Goal: Task Accomplishment & Management: Manage account settings

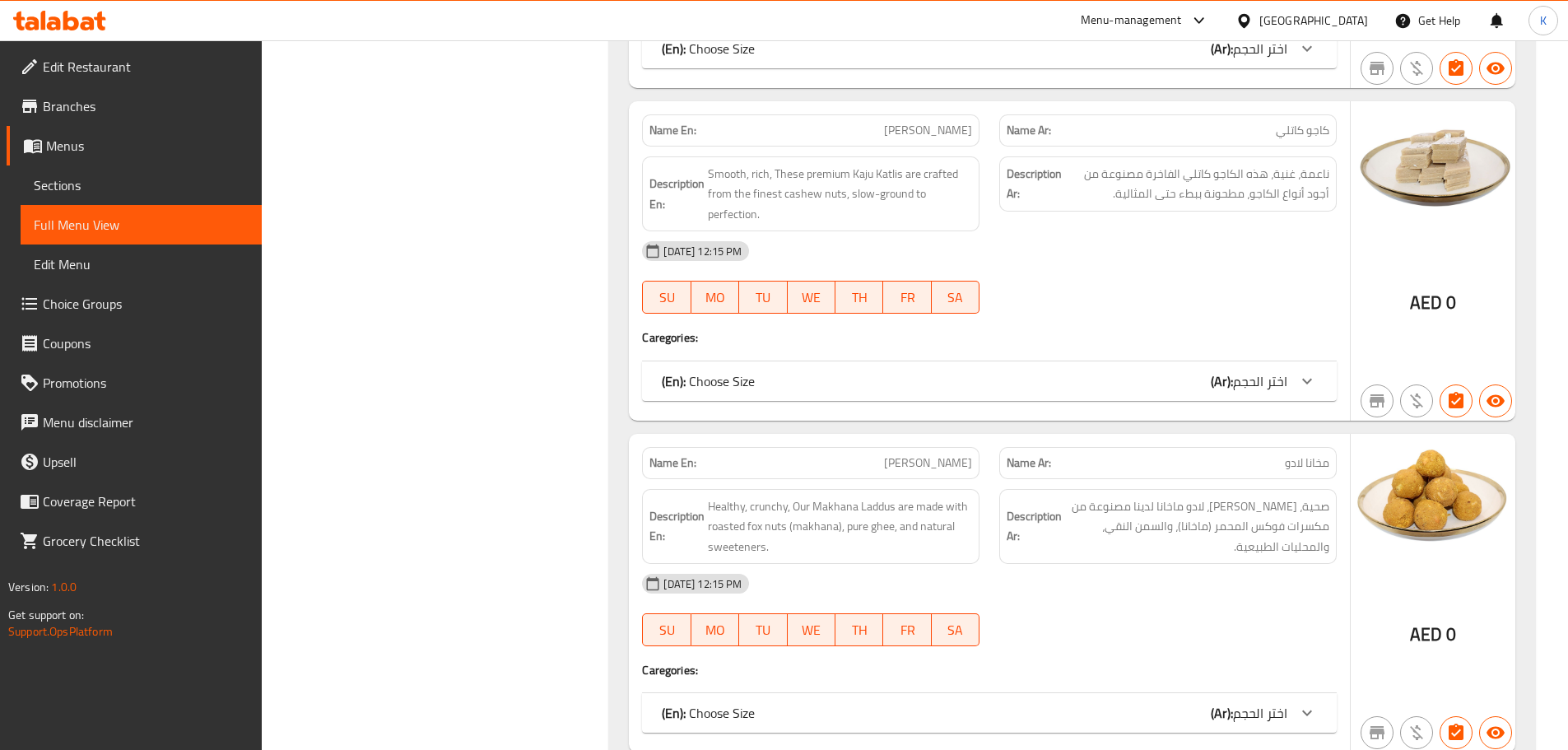
scroll to position [2552, 0]
click at [1293, 27] on div "United Arab Emirates" at bounding box center [1314, 21] width 109 height 18
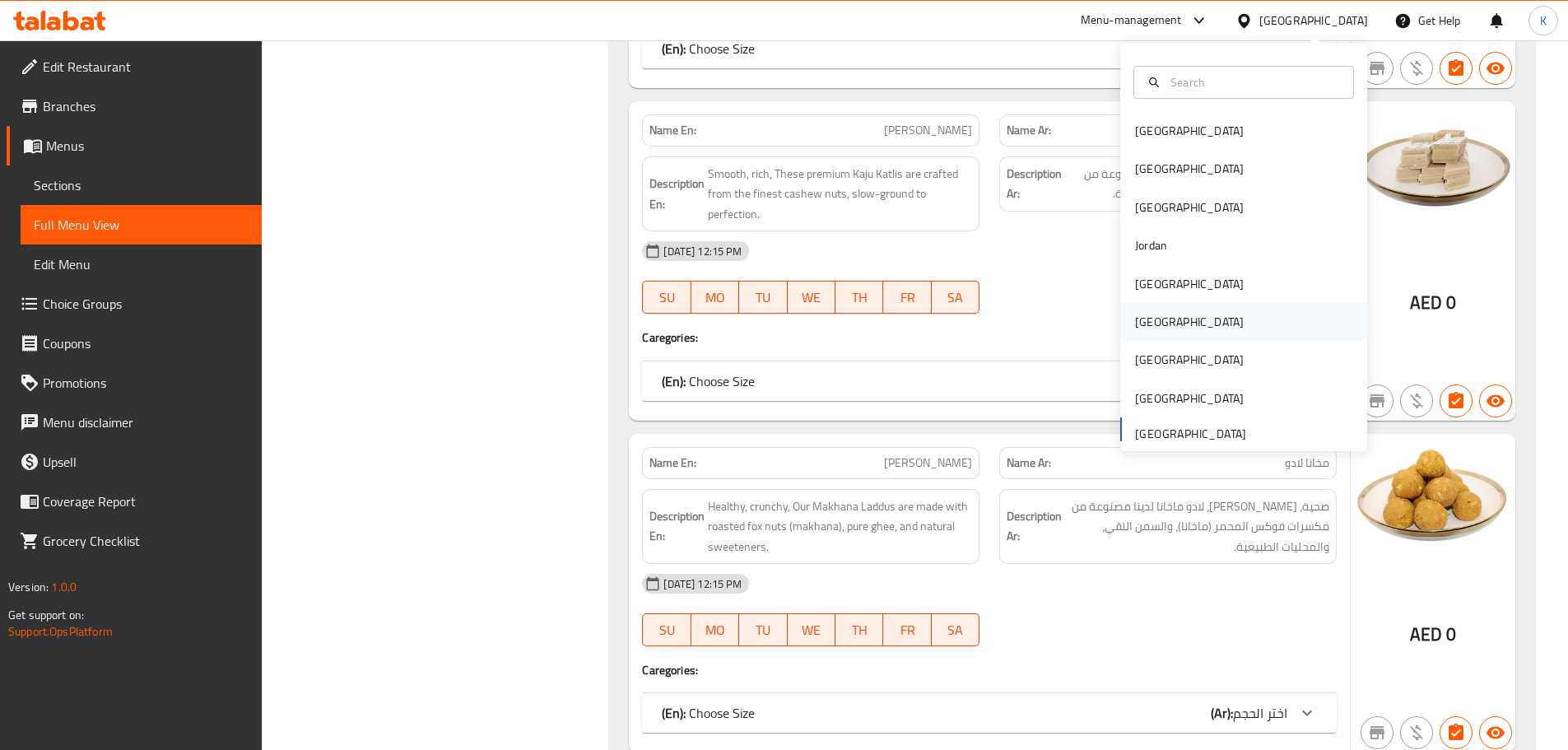
click at [1149, 319] on div "[GEOGRAPHIC_DATA]" at bounding box center [1190, 322] width 109 height 18
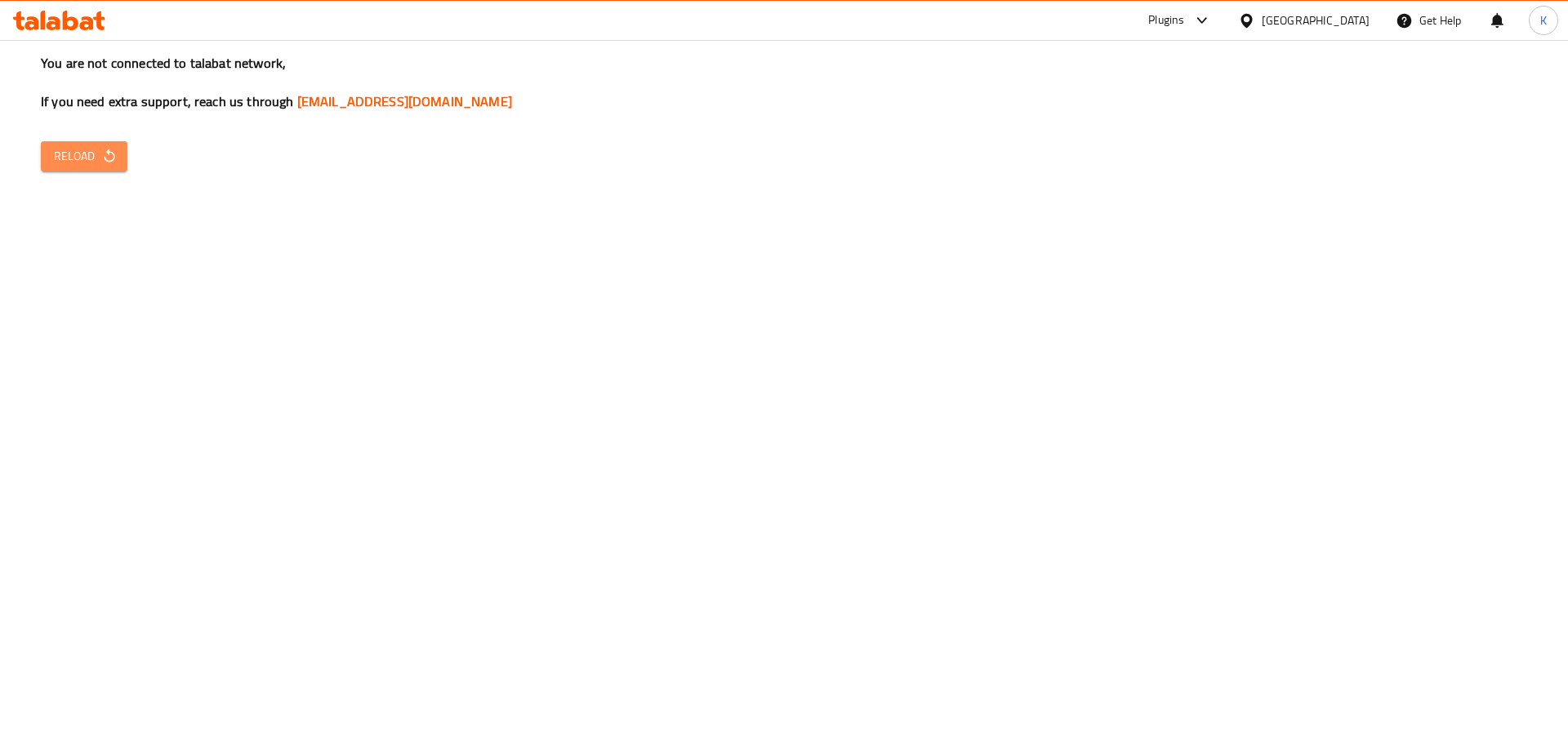
click at [82, 154] on span "Reload" at bounding box center [84, 156] width 61 height 21
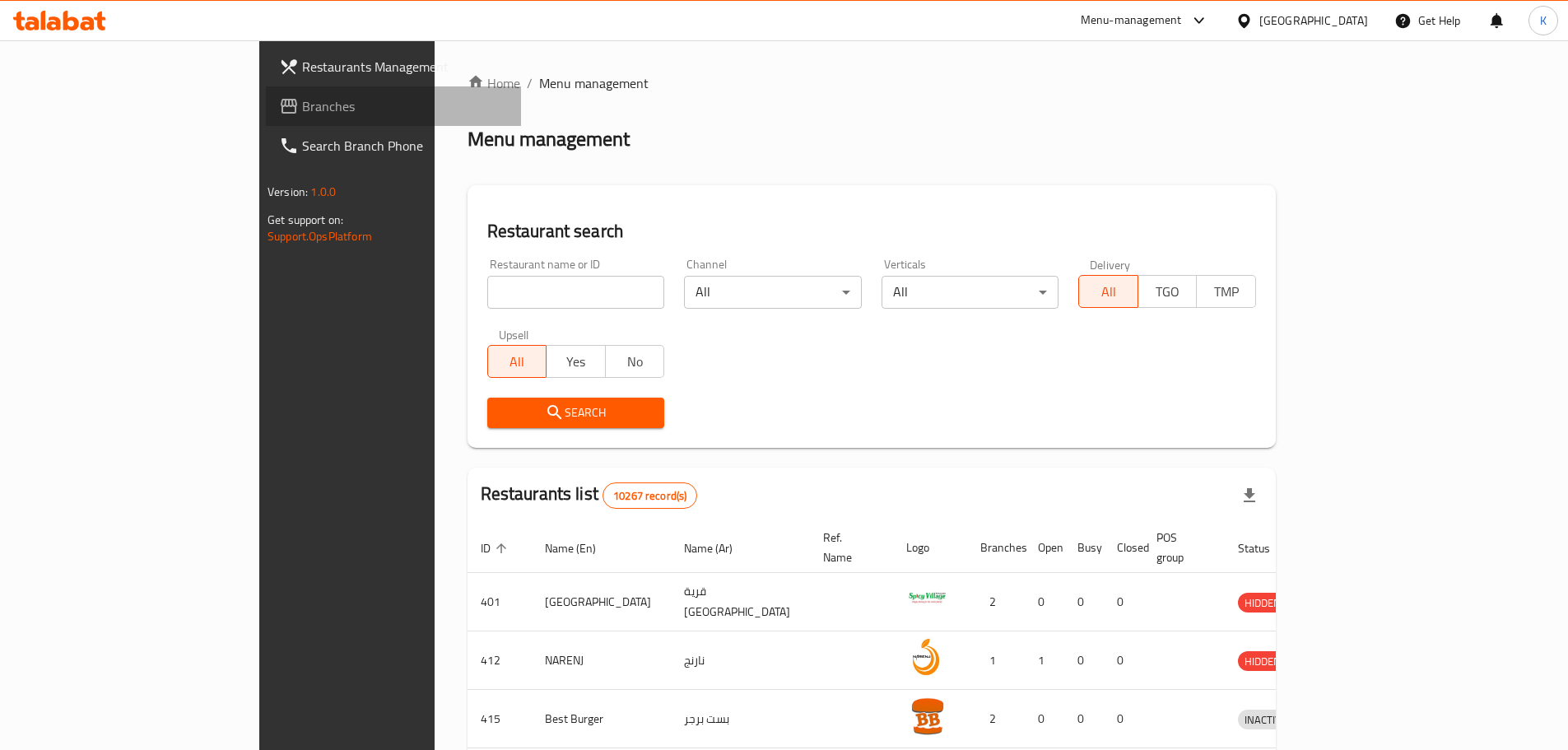
click at [302, 96] on span "Branches" at bounding box center [405, 106] width 206 height 20
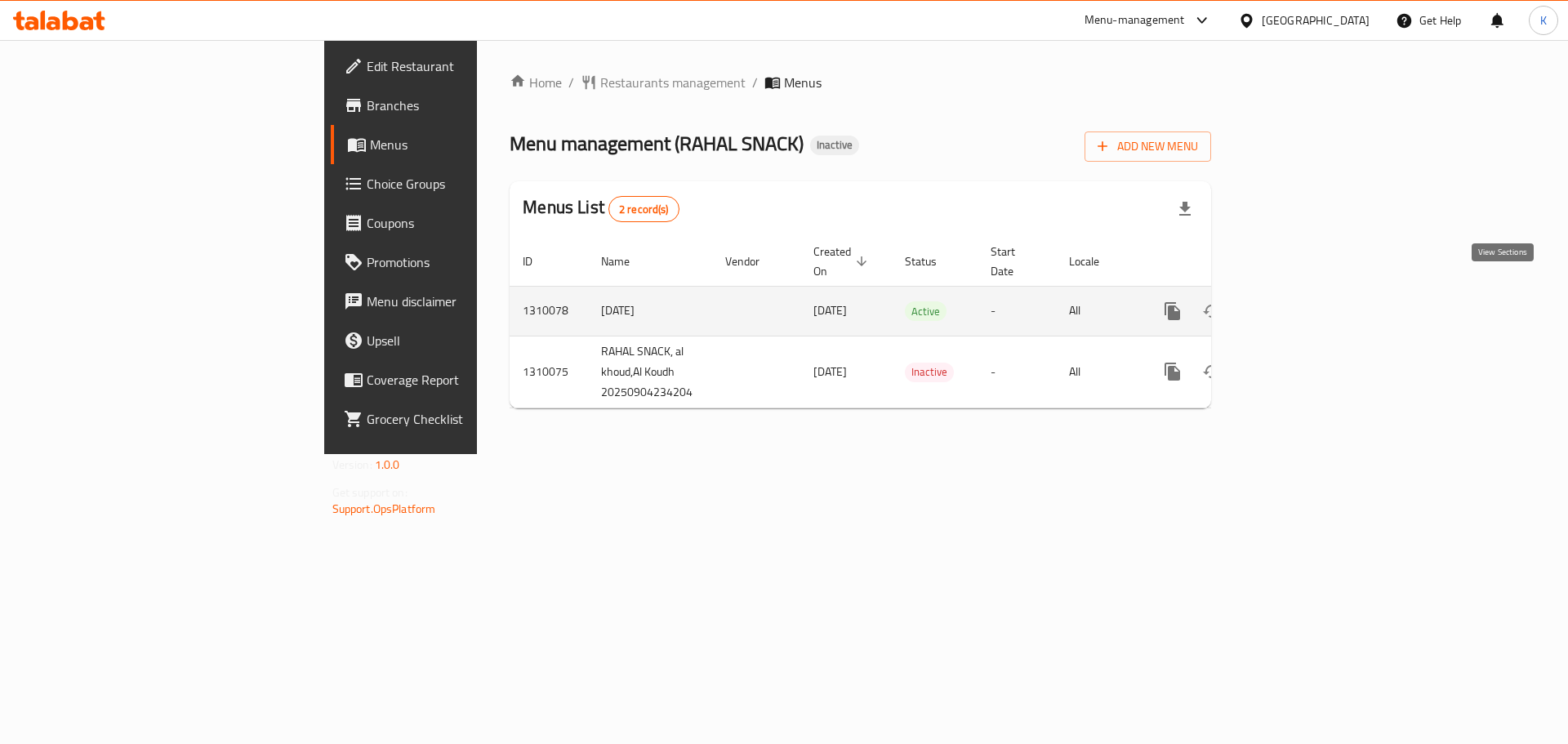
click at [1298, 304] on icon "enhanced table" at bounding box center [1290, 311] width 15 height 15
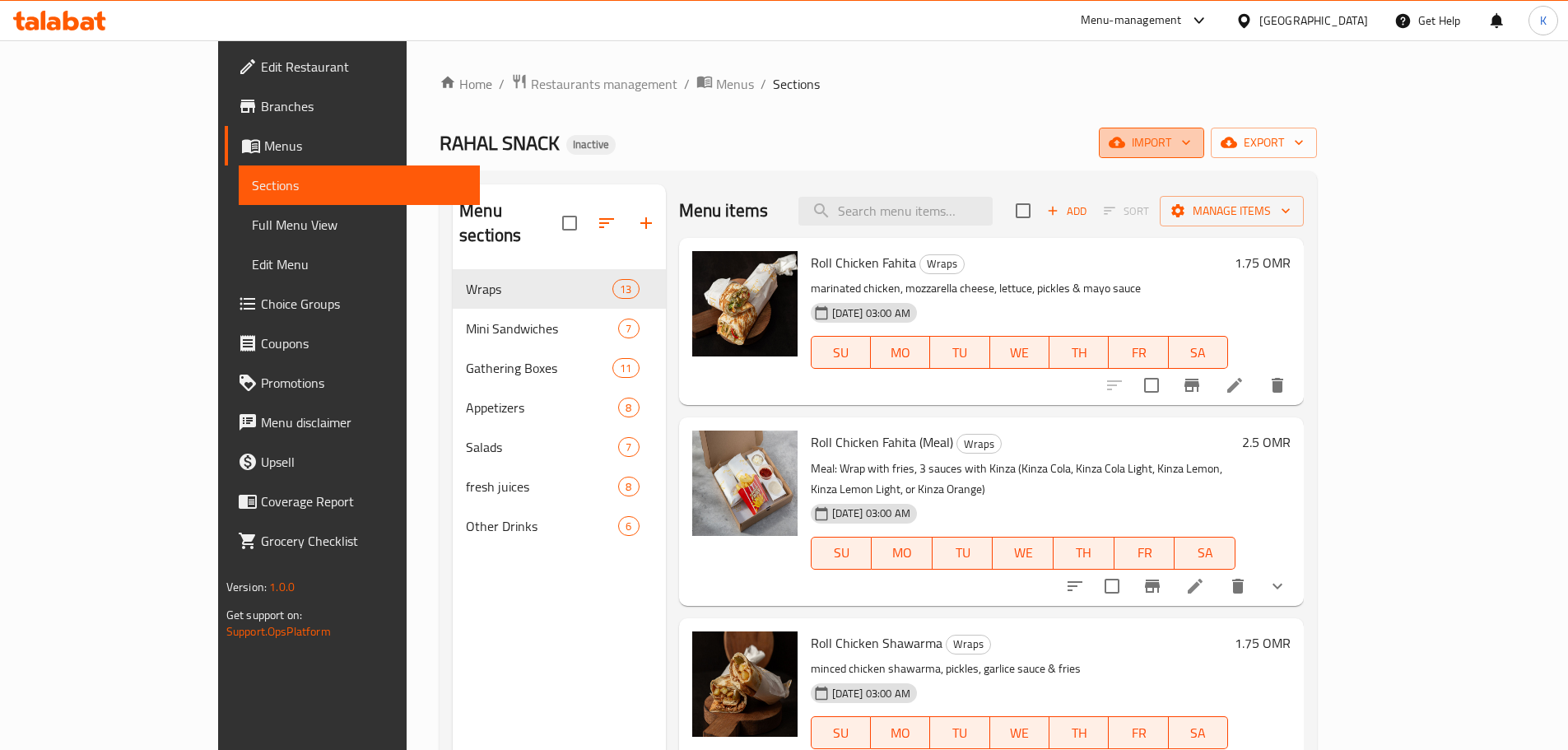
click at [1125, 140] on icon "button" at bounding box center [1116, 142] width 17 height 11
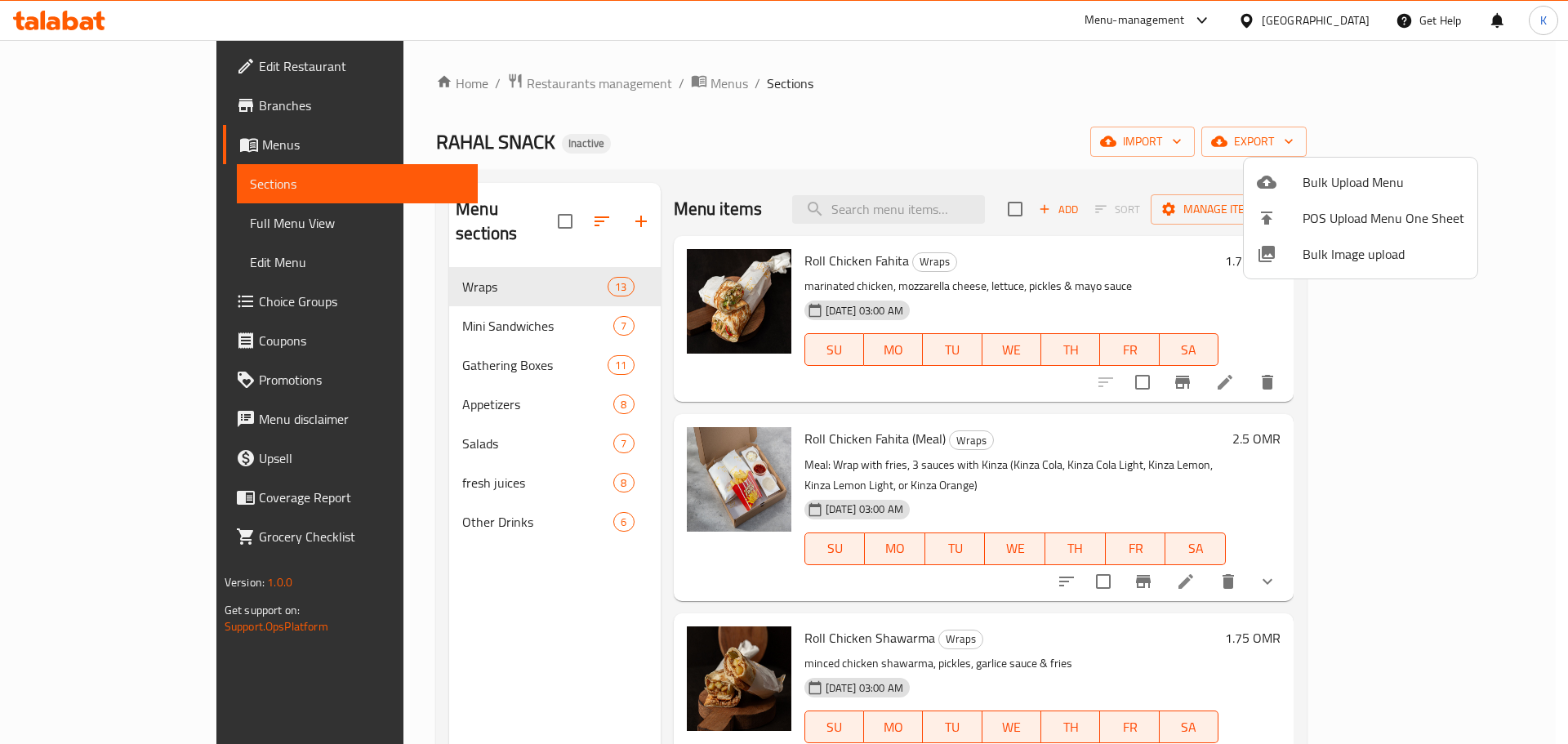
click at [1335, 256] on span "Bulk Image upload" at bounding box center [1383, 254] width 162 height 20
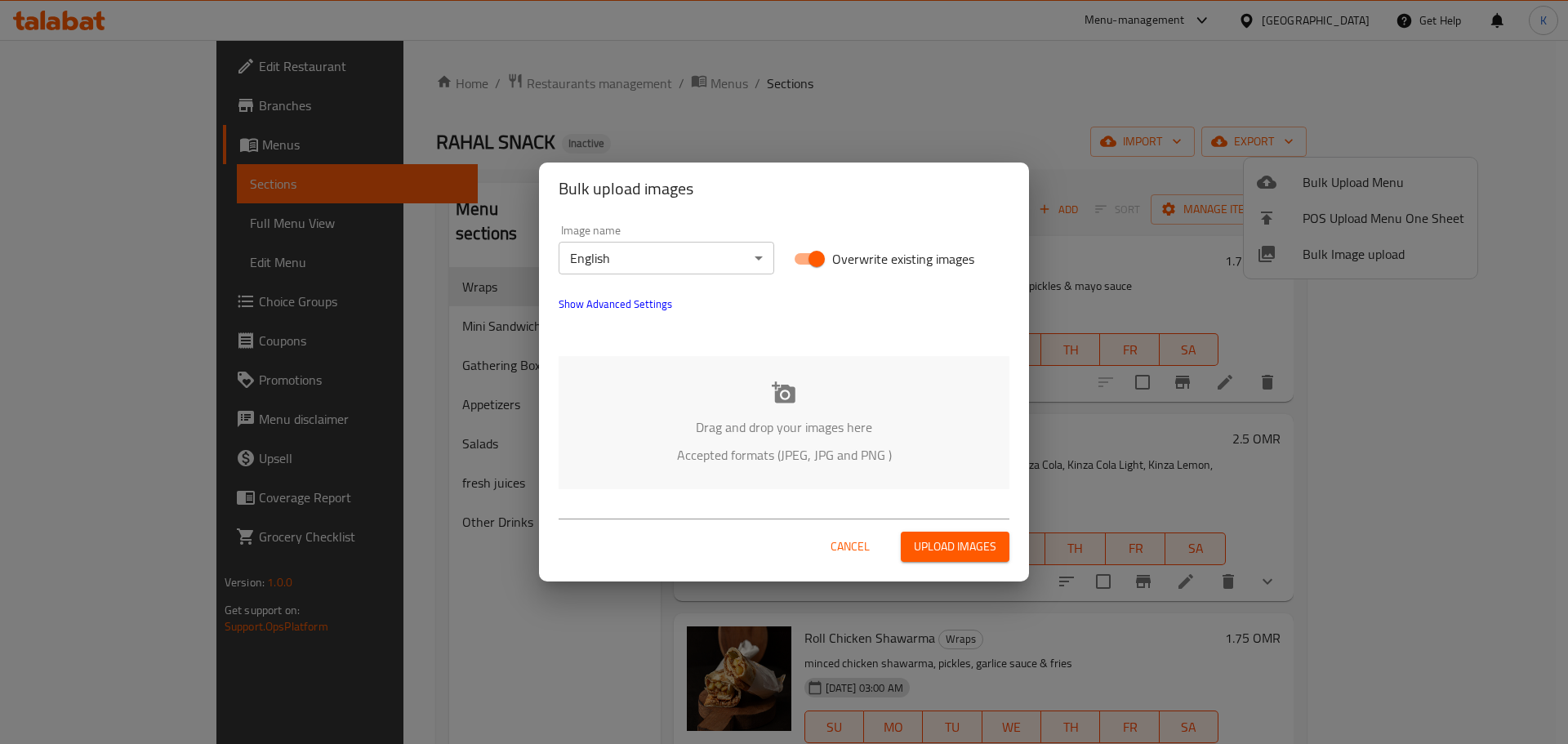
click at [790, 390] on icon at bounding box center [783, 392] width 24 height 22
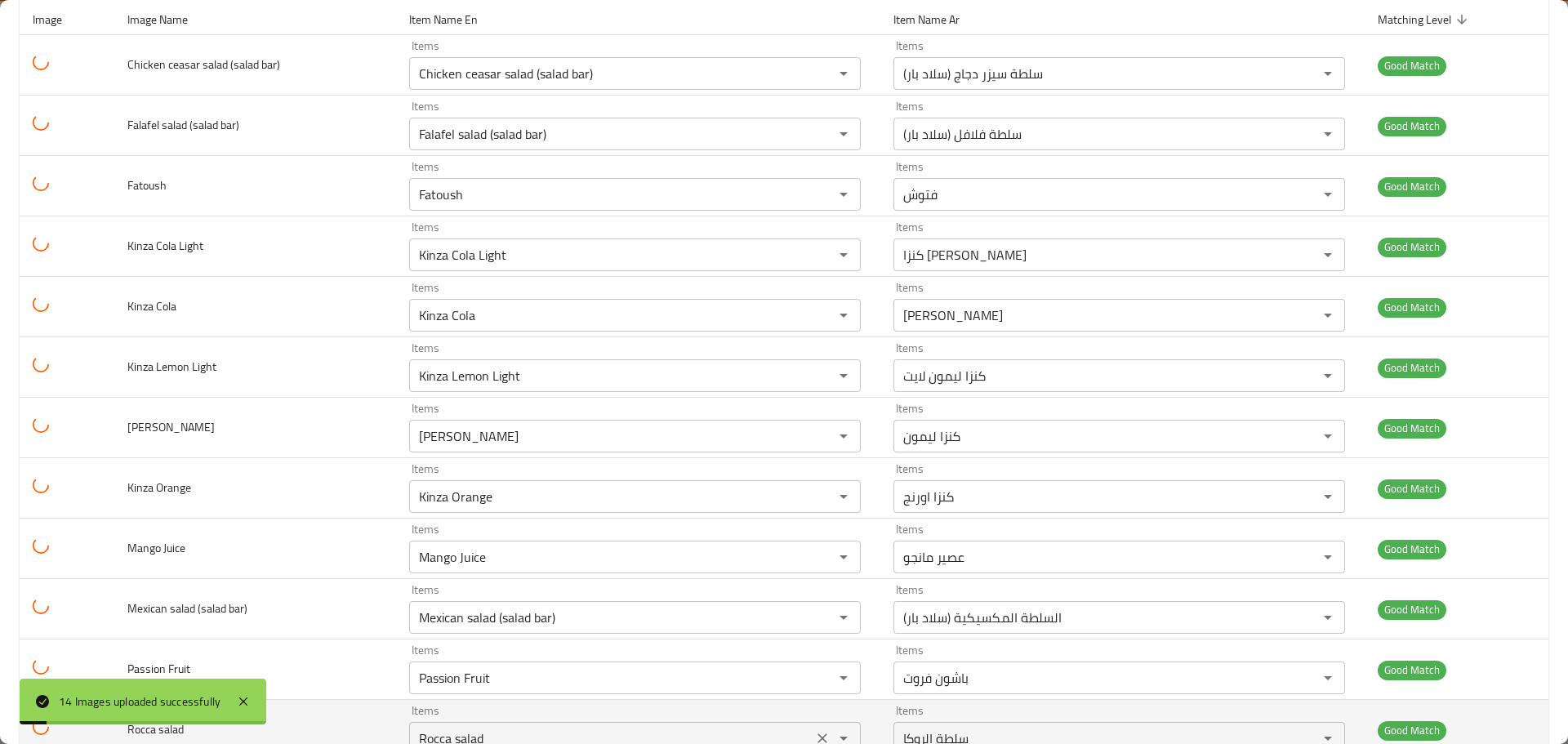
scroll to position [384, 0]
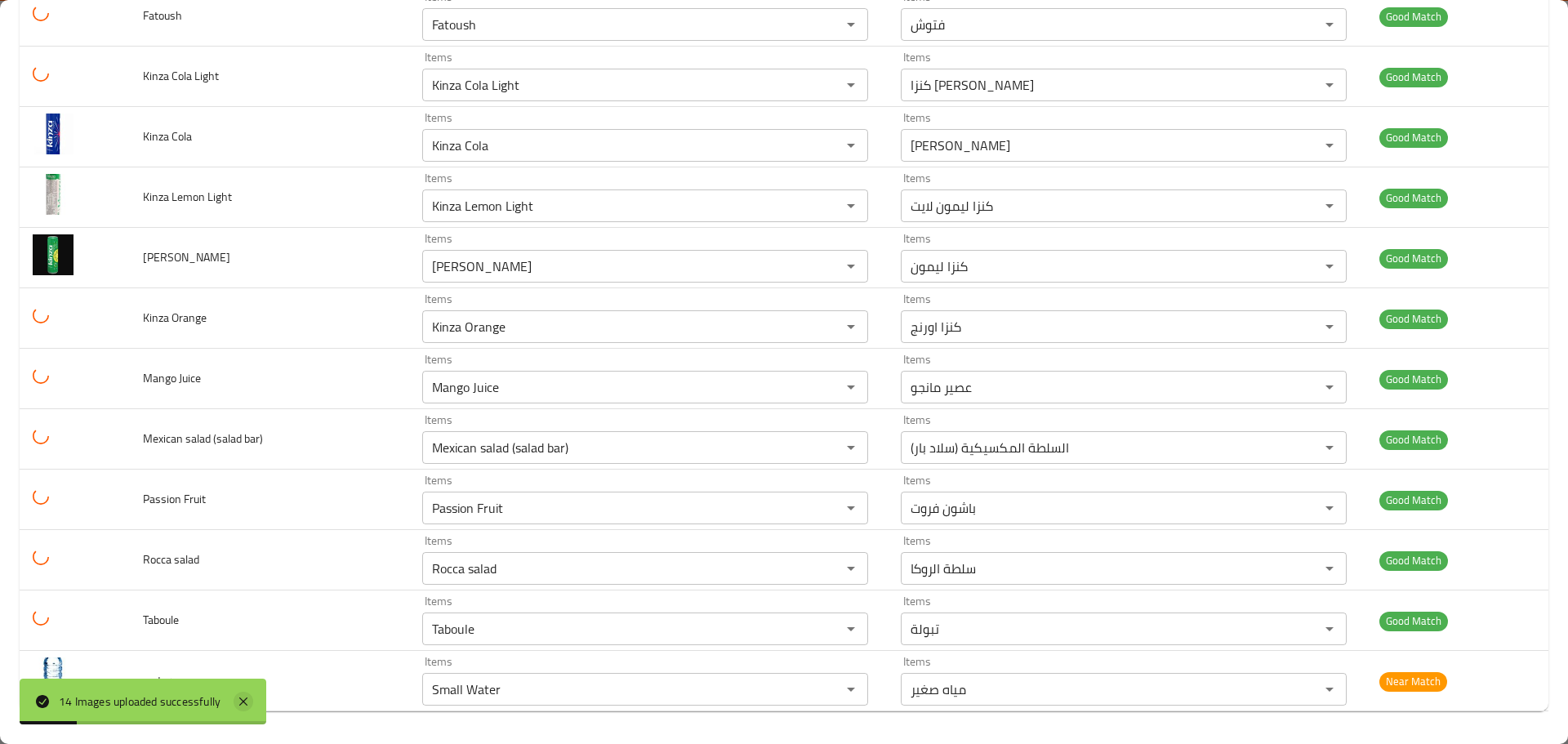
click at [241, 700] on icon at bounding box center [243, 702] width 20 height 20
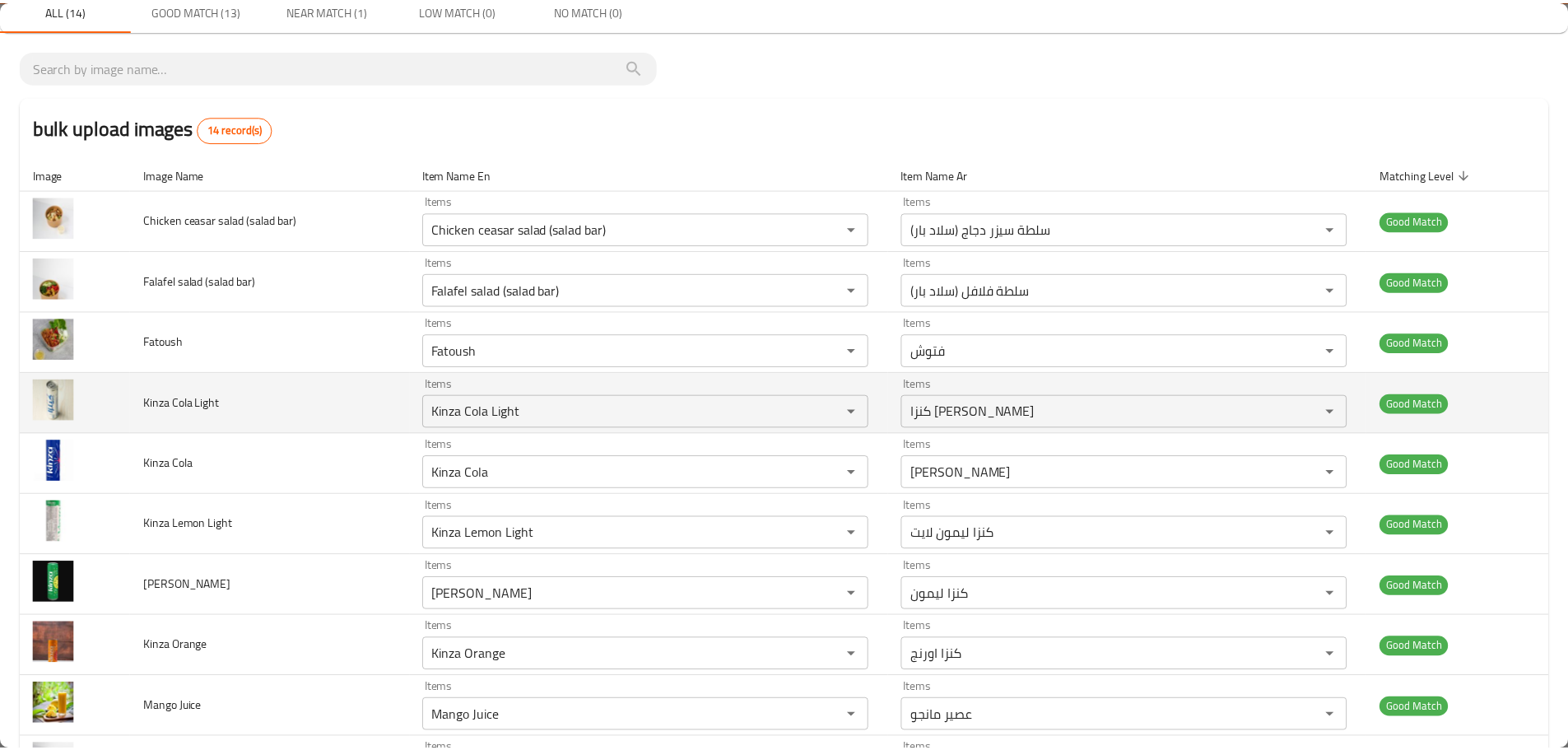
scroll to position [0, 0]
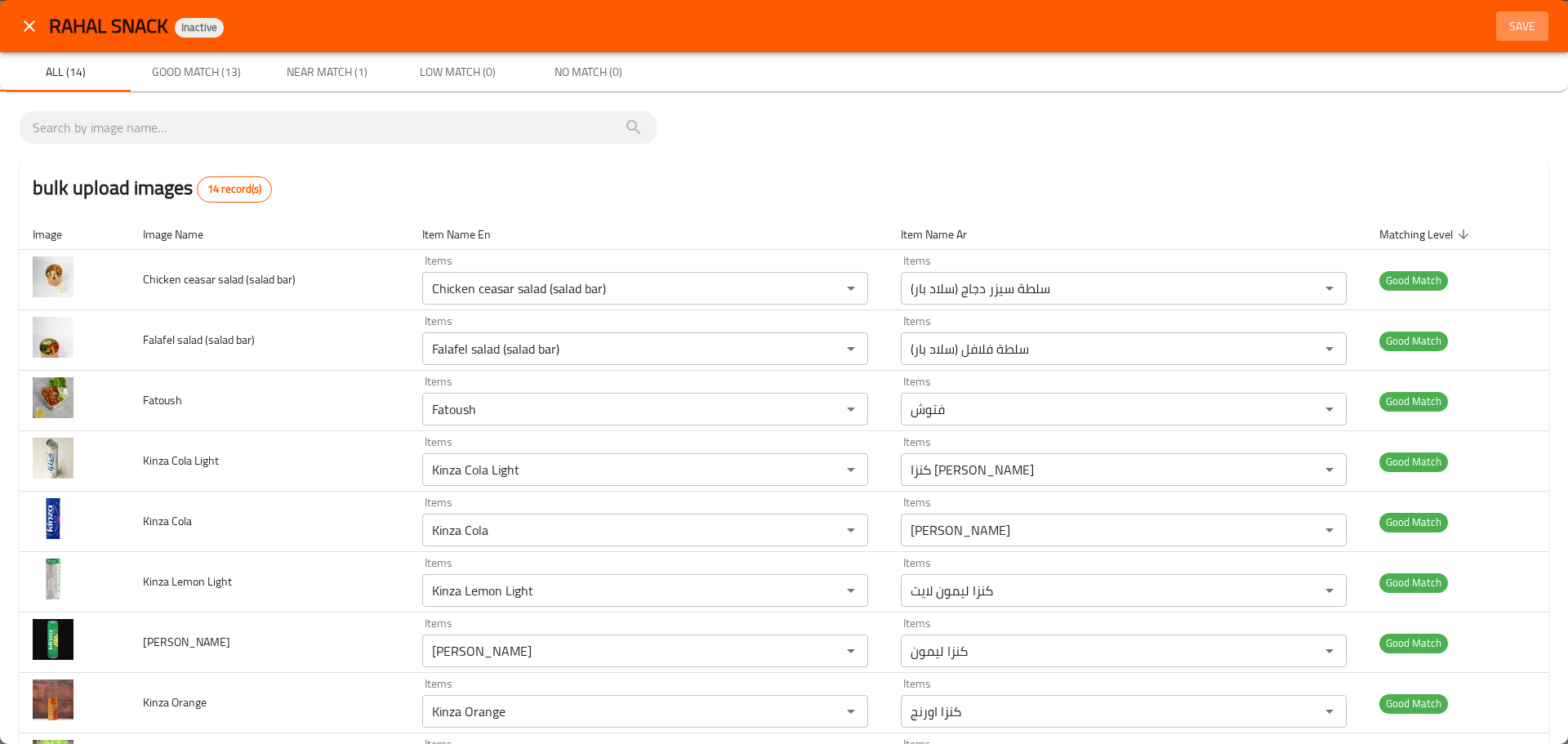
click at [1512, 29] on span "Save" at bounding box center [1522, 26] width 39 height 21
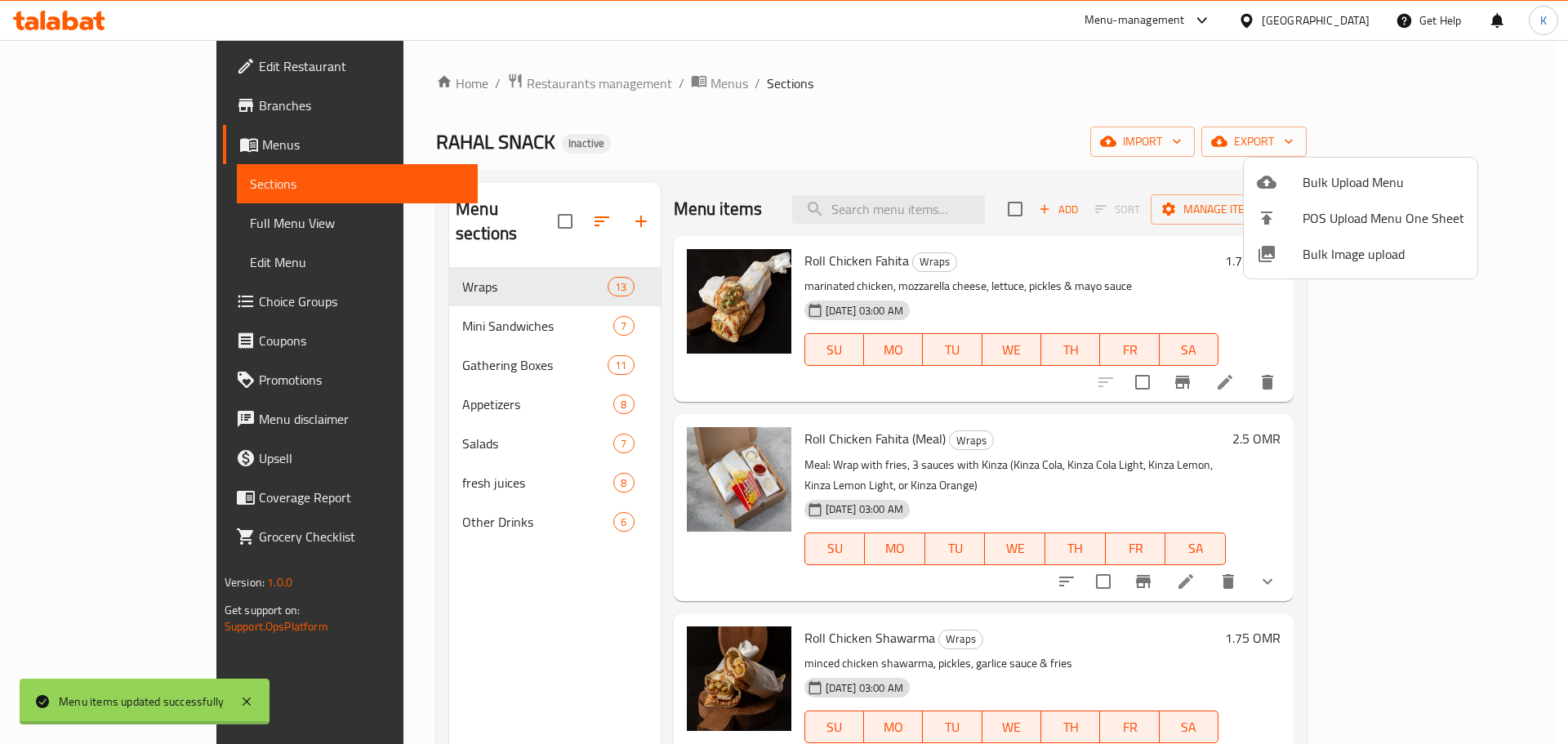
click at [90, 218] on div at bounding box center [784, 372] width 1568 height 744
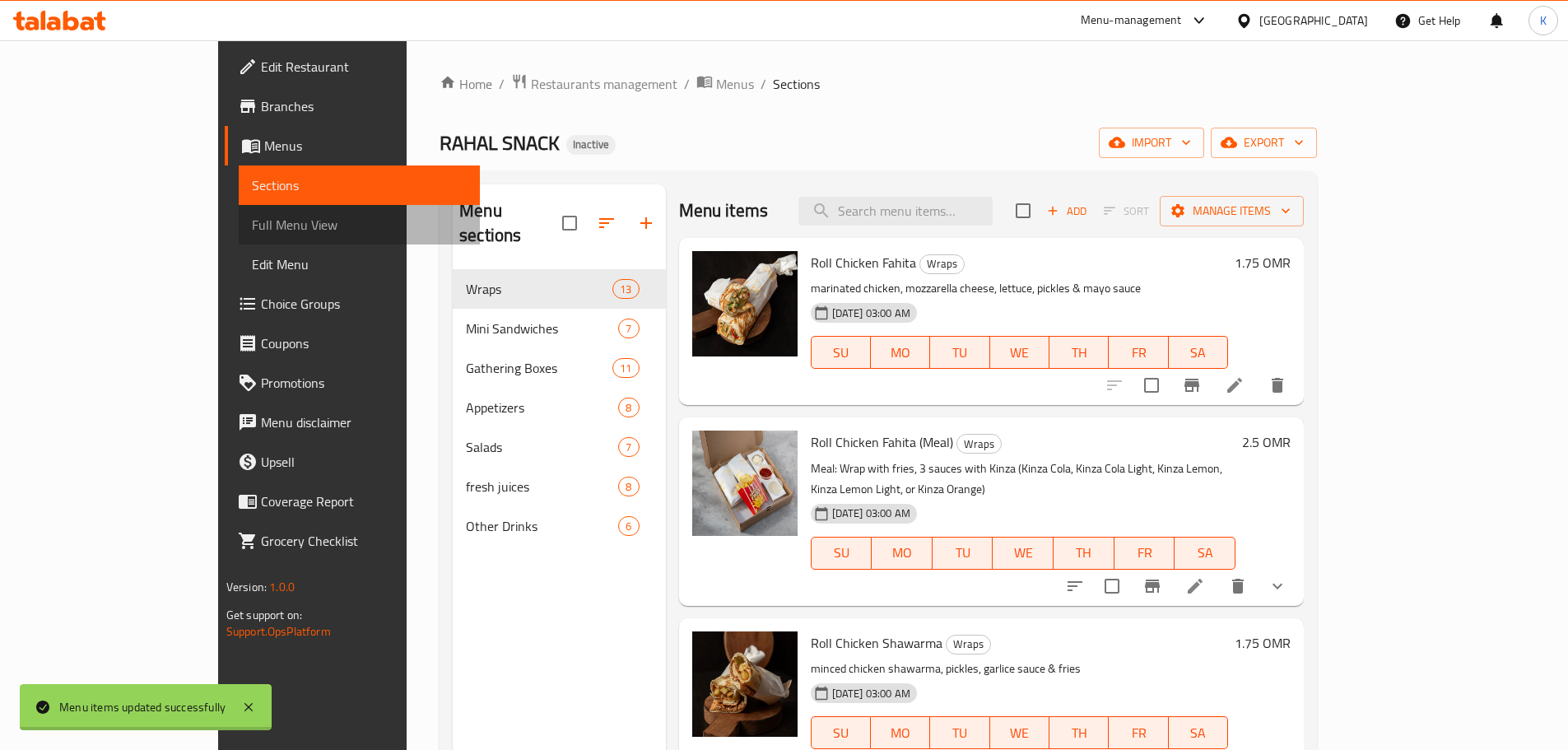
click at [252, 219] on span "Full Menu View" at bounding box center [359, 224] width 214 height 20
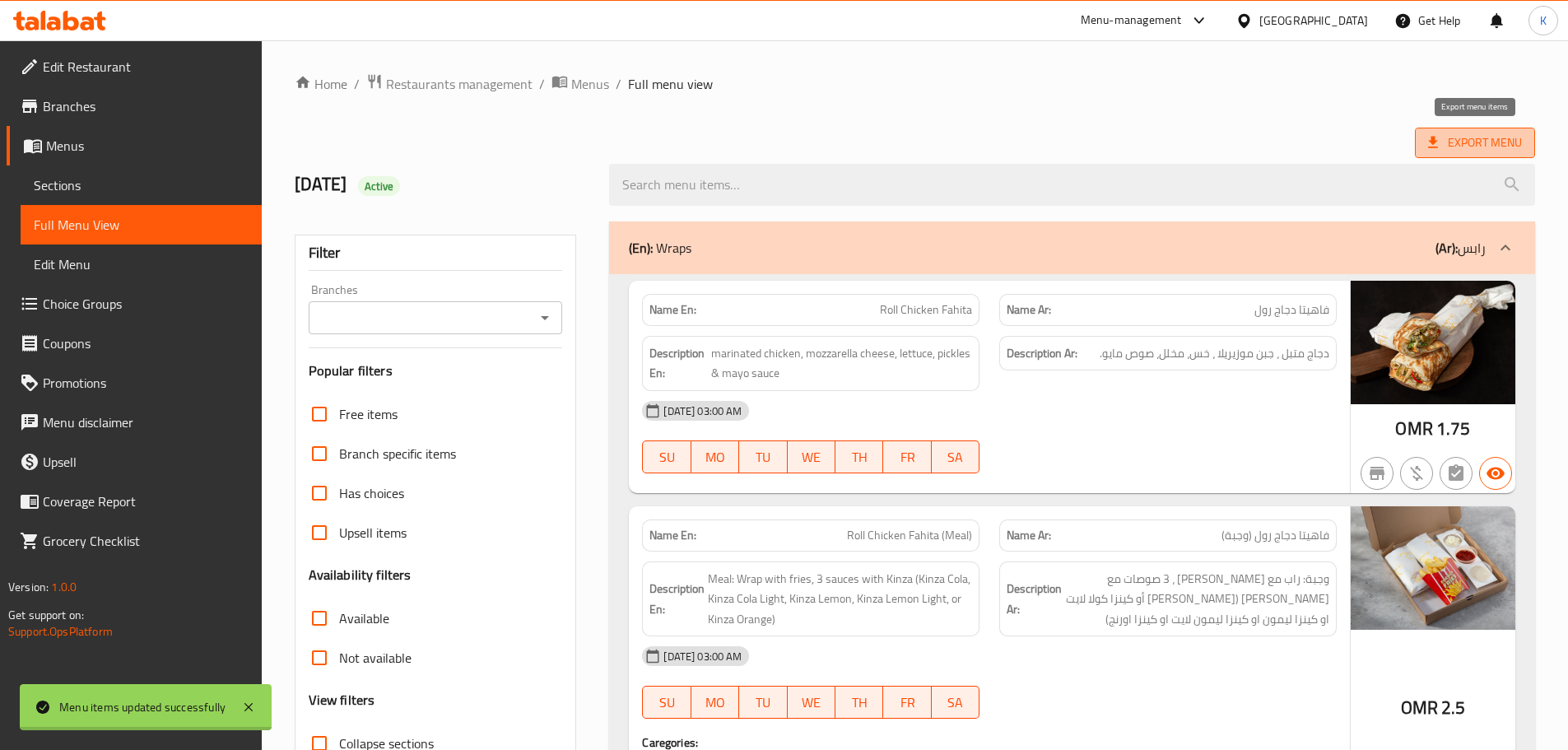
click at [1453, 141] on span "Export Menu" at bounding box center [1474, 142] width 94 height 21
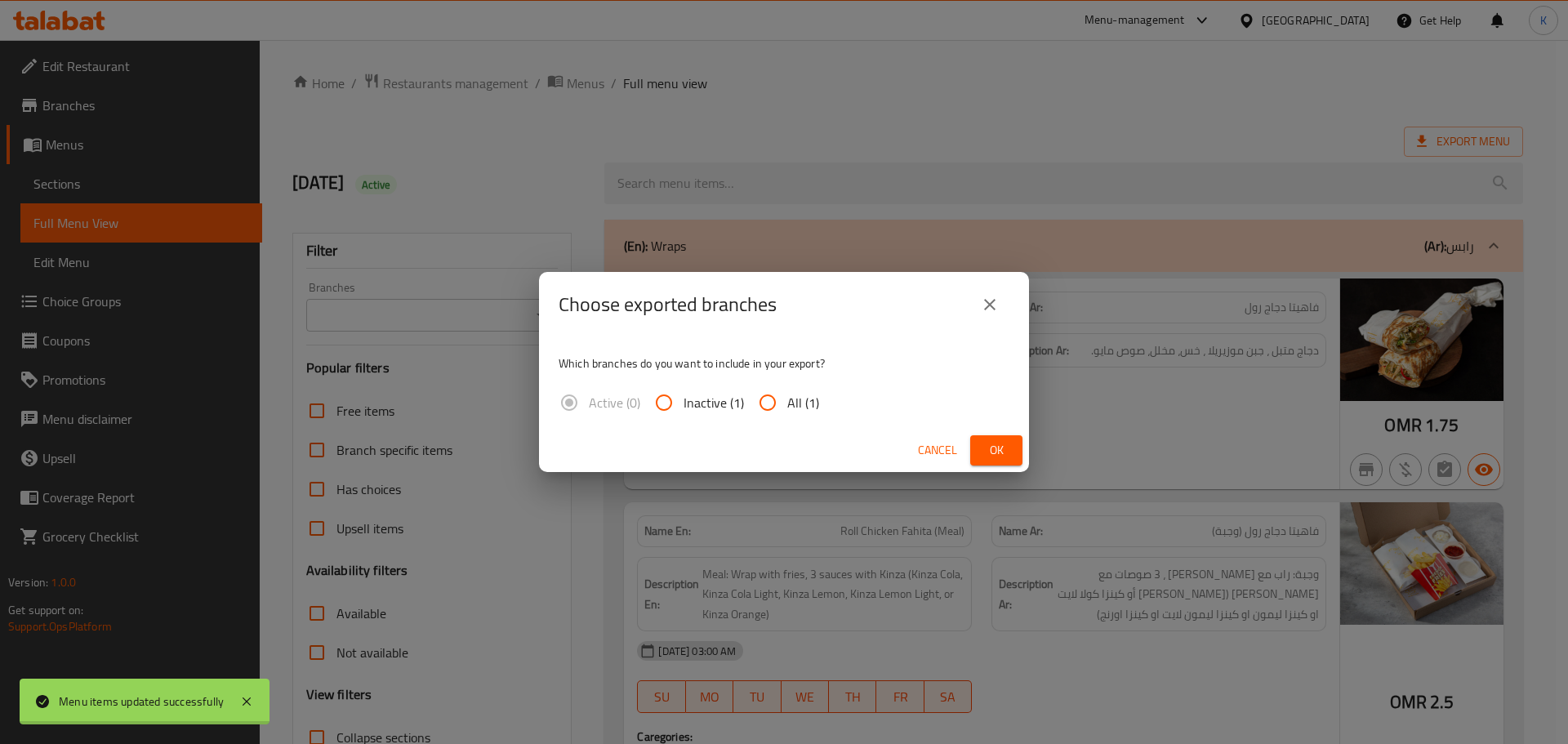
click at [778, 403] on input "All (1)" at bounding box center [767, 403] width 39 height 39
radio input "true"
click at [988, 443] on span "Ok" at bounding box center [996, 450] width 26 height 21
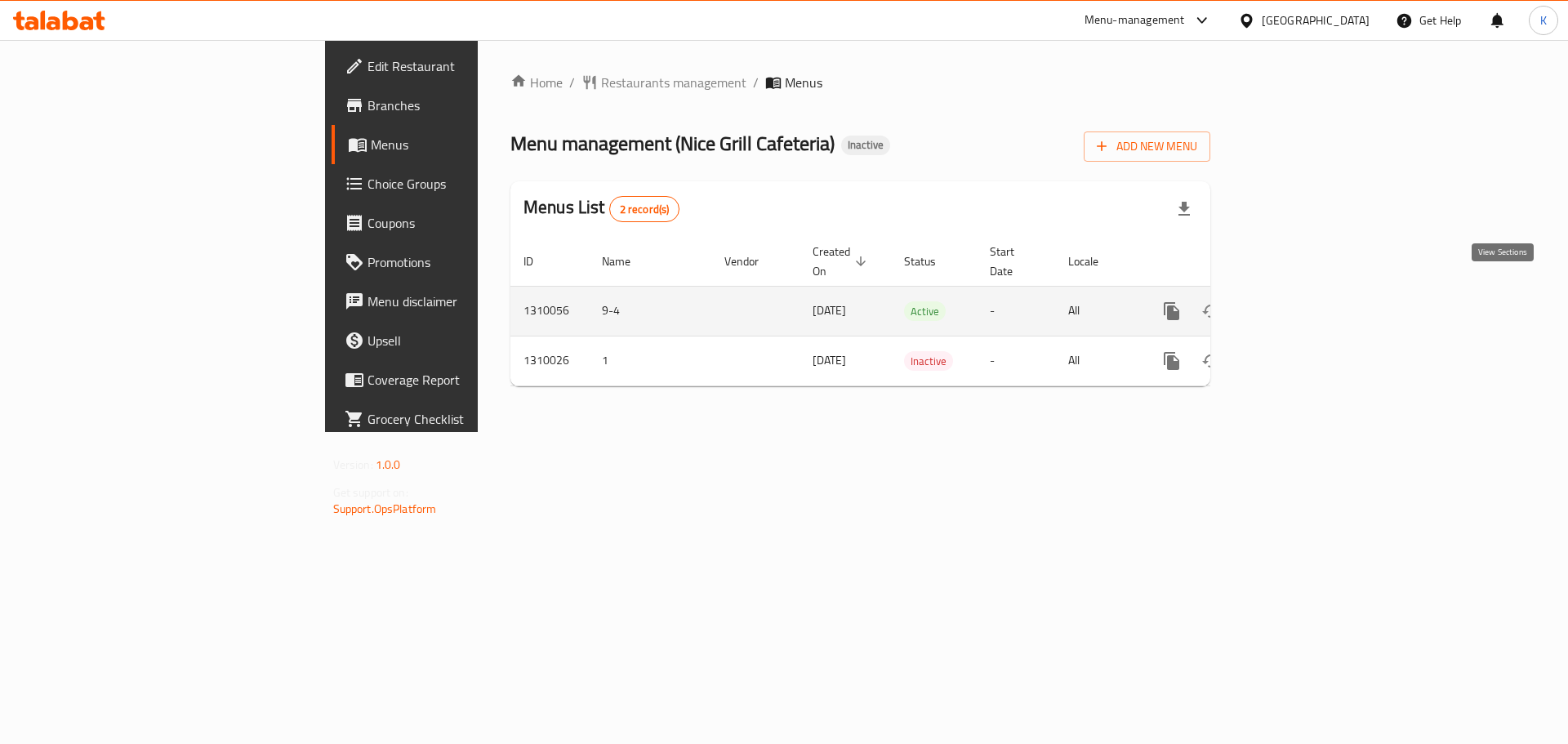
click at [1297, 304] on icon "enhanced table" at bounding box center [1289, 311] width 15 height 15
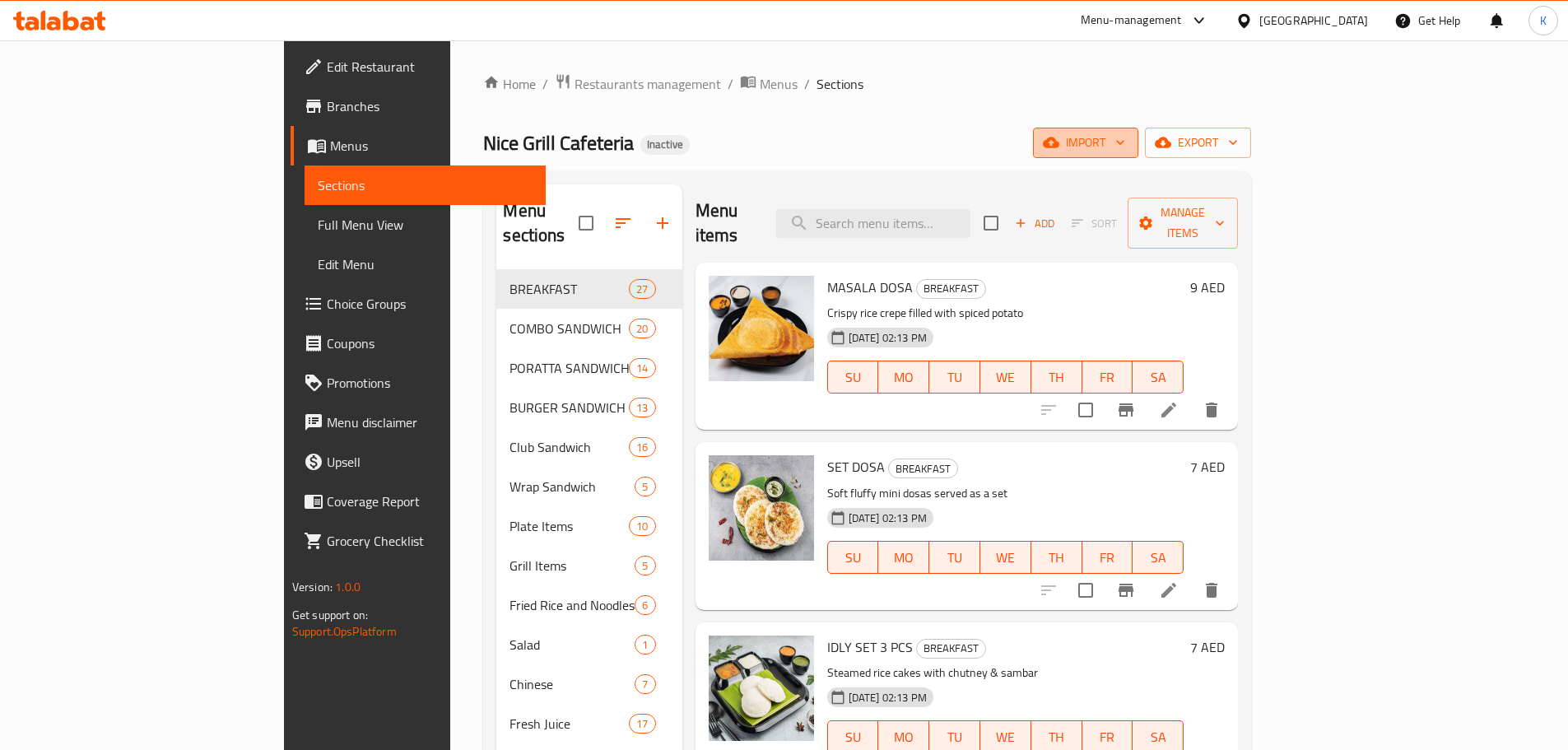
click at [1125, 147] on span "import" at bounding box center [1086, 142] width 79 height 21
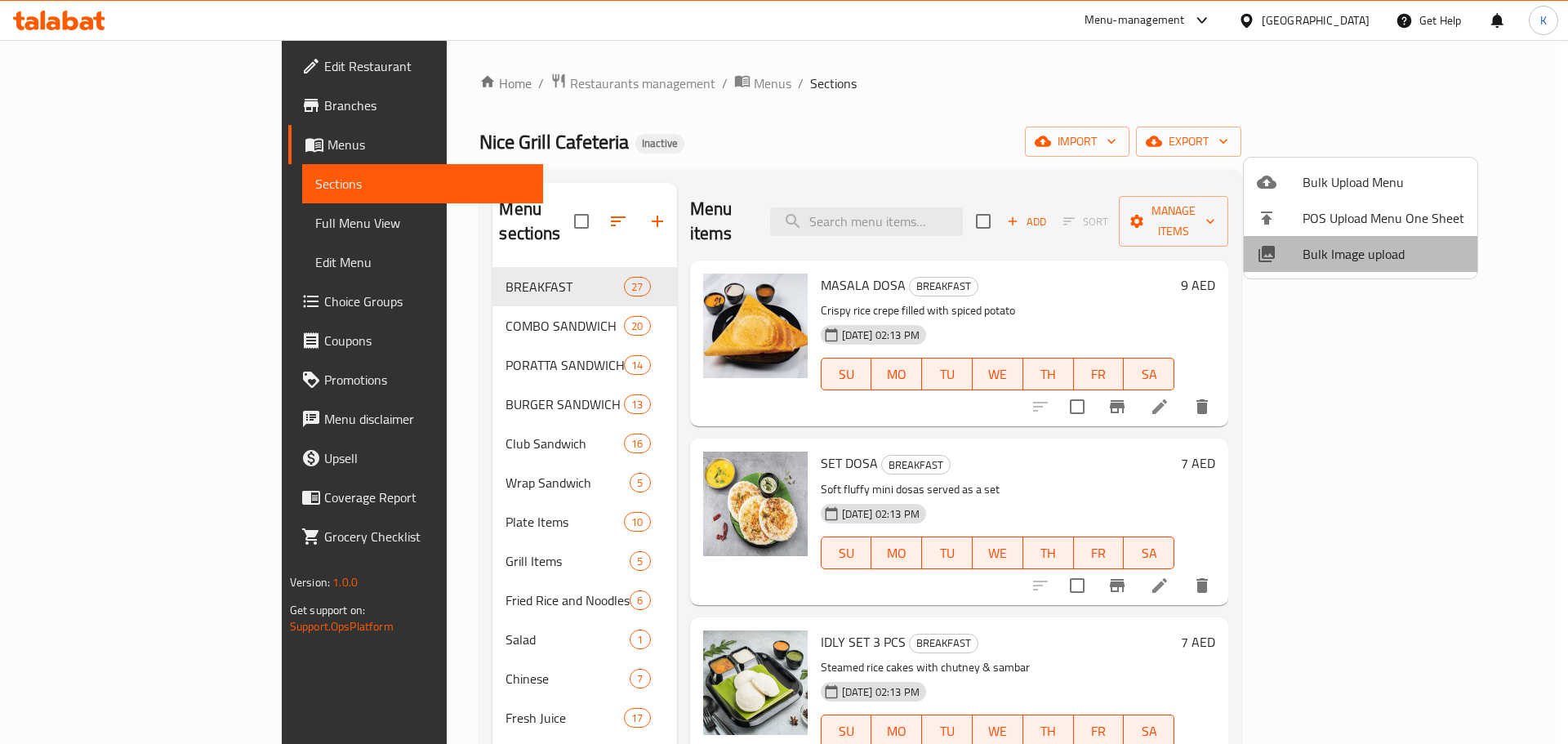
click at [1362, 256] on span "Bulk Image upload" at bounding box center [1383, 254] width 162 height 20
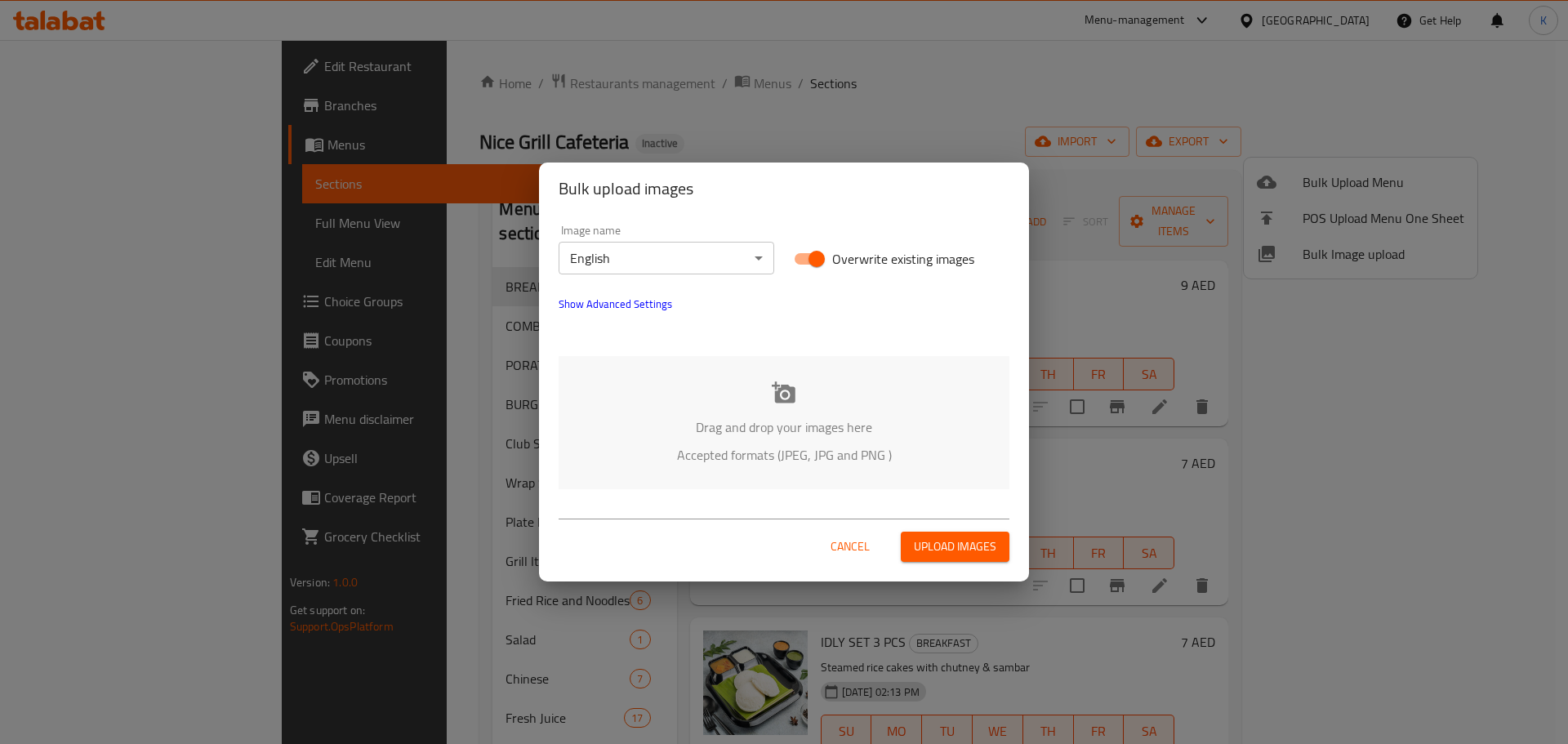
click at [782, 401] on icon at bounding box center [783, 392] width 24 height 22
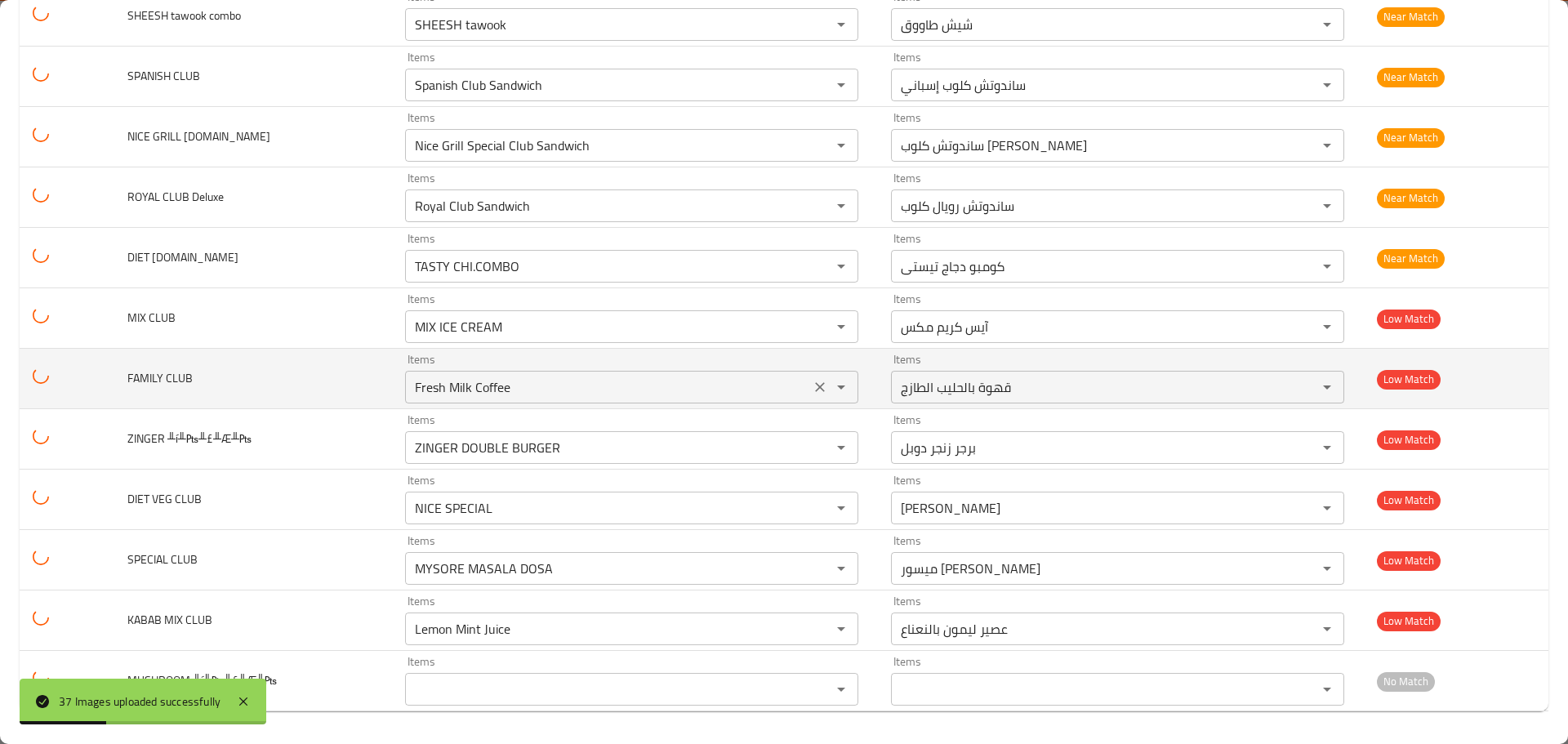
scroll to position [1612, 0]
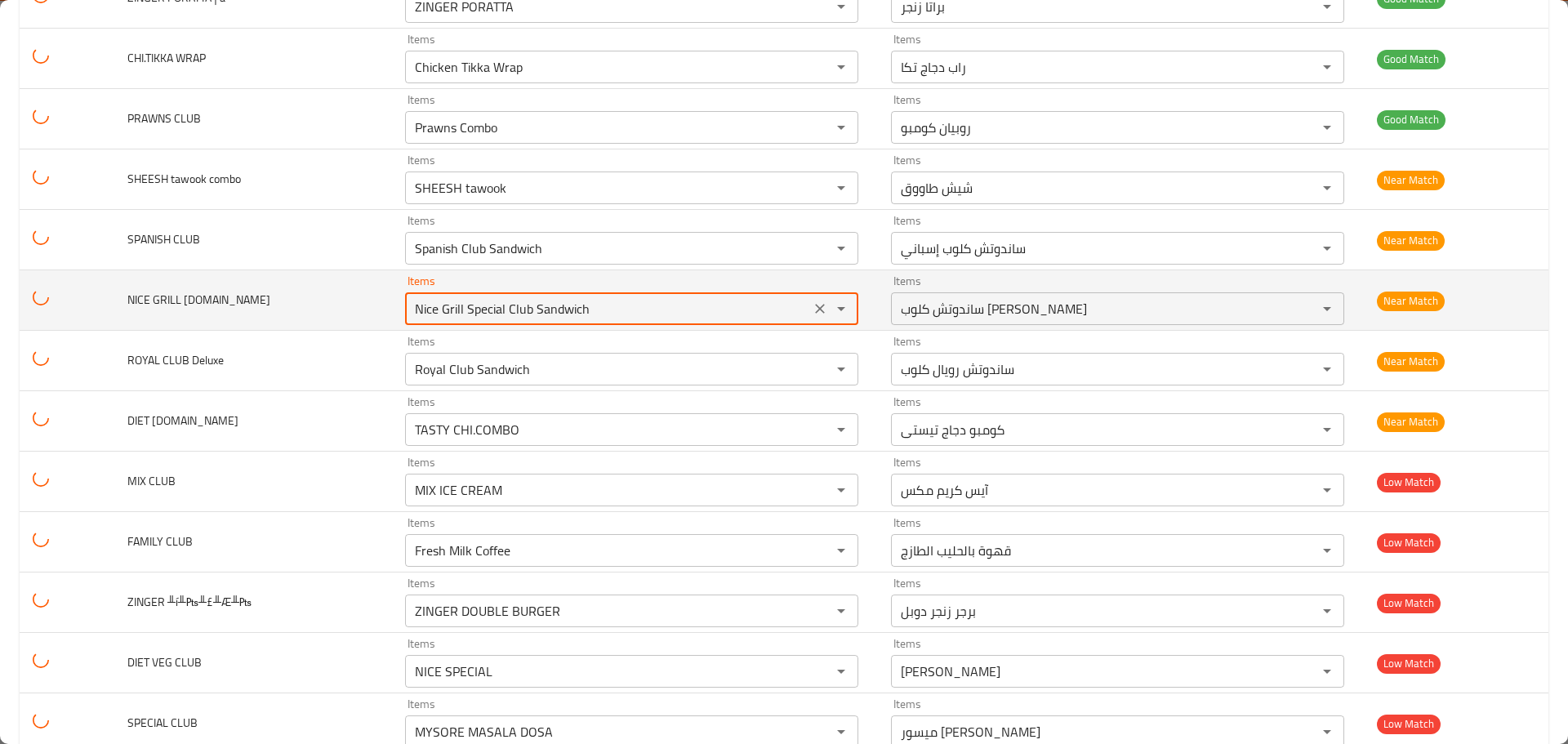
drag, startPoint x: 452, startPoint y: 316, endPoint x: 610, endPoint y: 329, distance: 158.5
click at [610, 329] on td "Items Nice Grill Special Club Sandwich Items" at bounding box center [635, 301] width 486 height 61
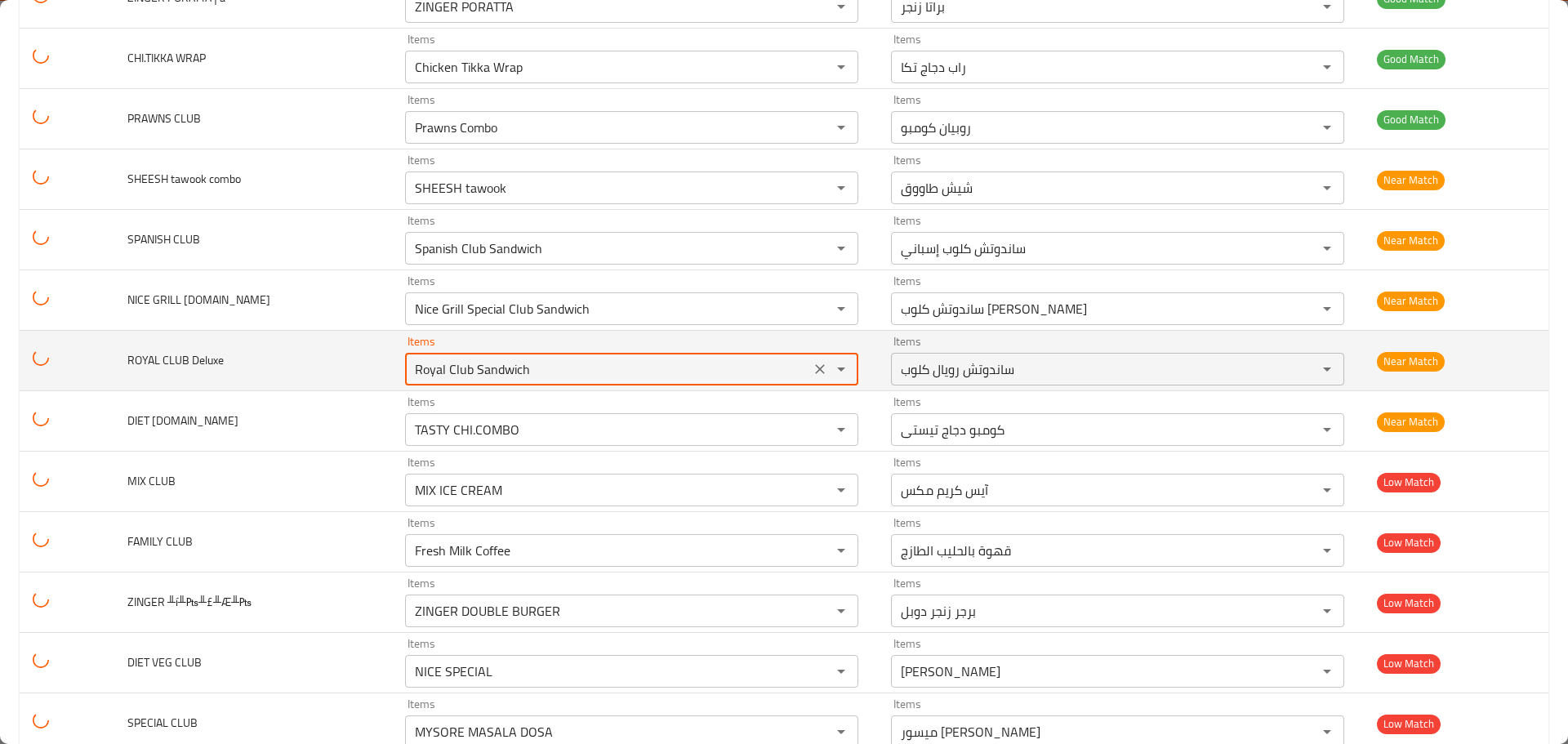
drag, startPoint x: 564, startPoint y: 370, endPoint x: 367, endPoint y: 350, distance: 198.0
click at [367, 350] on tr "ROYAL CLUB Deluxe Items Royal Club Sandwich Items Items ساندوتش رويال كلوب Item…" at bounding box center [784, 361] width 1529 height 61
click at [521, 373] on Deluxe "Royal Club Sandwich" at bounding box center [607, 369] width 395 height 23
click at [495, 366] on Deluxe "Royal Club Sandwich" at bounding box center [607, 369] width 395 height 23
click at [496, 366] on Deluxe "Royal Club Sandwich" at bounding box center [607, 369] width 395 height 23
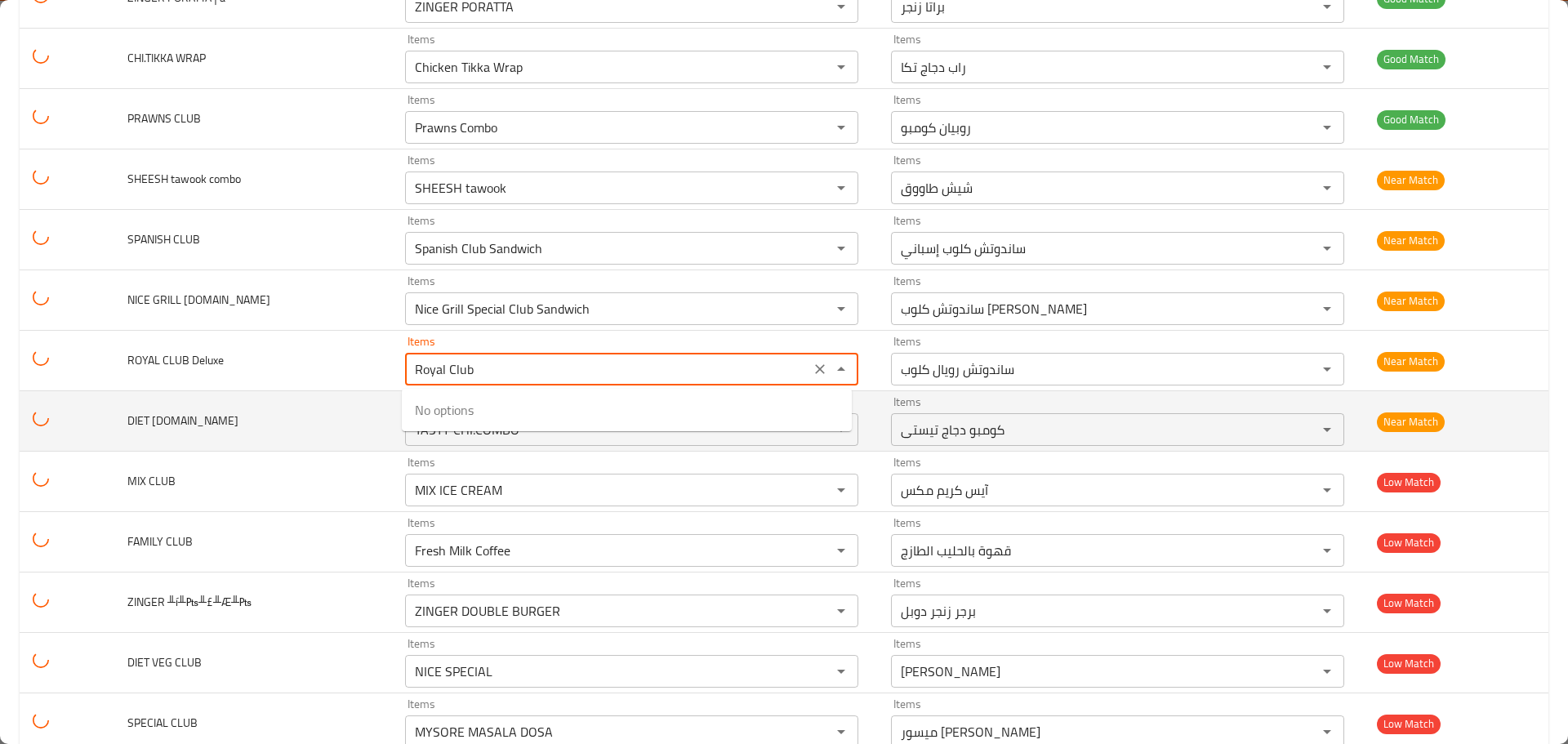
type Deluxe "Royal Club Sandwich"
click at [349, 412] on td "DIET CHI.CLUB" at bounding box center [254, 422] width 278 height 61
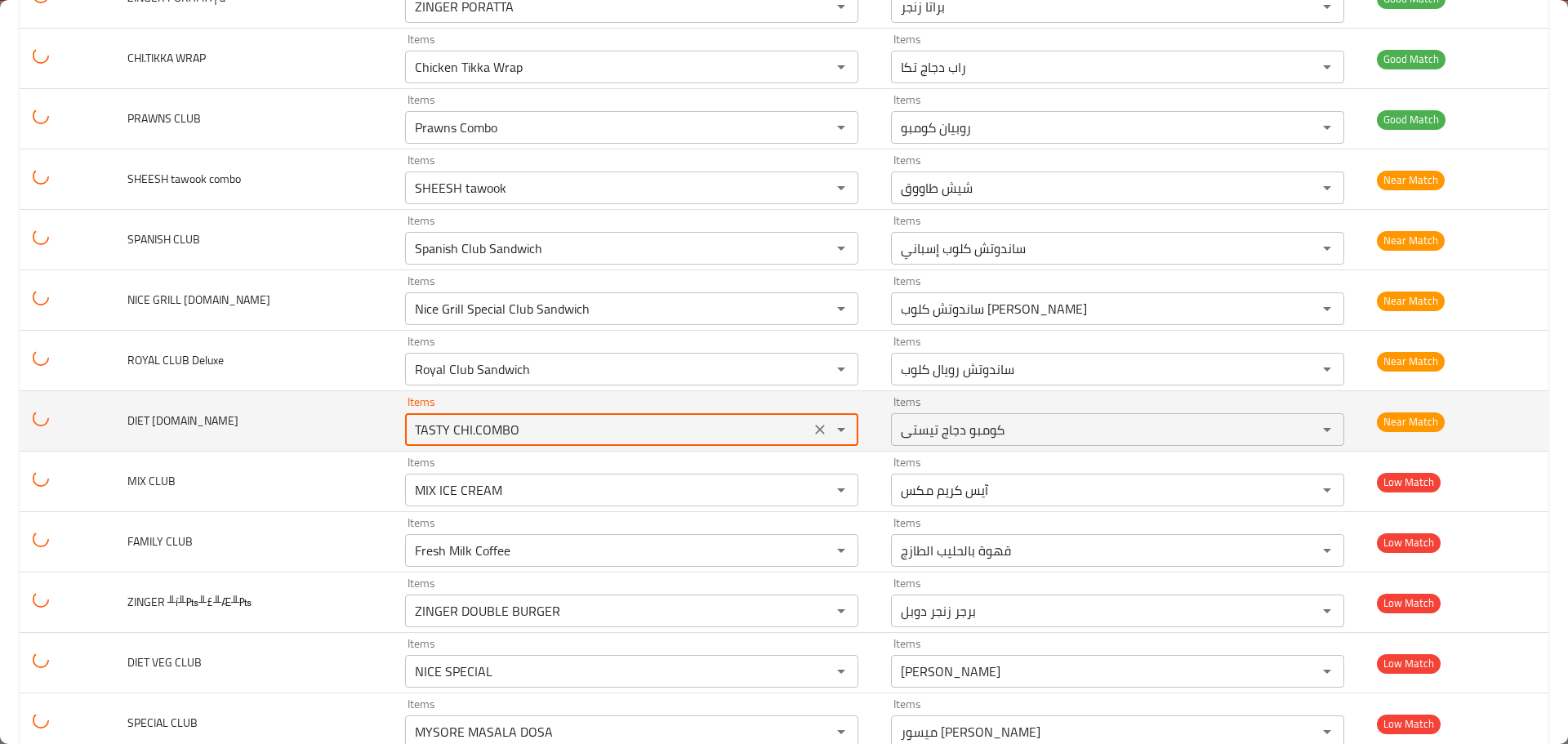
drag, startPoint x: 540, startPoint y: 428, endPoint x: 293, endPoint y: 430, distance: 247.0
click at [301, 430] on tr "DIET CHI.CLUB Items TASTY CHI.COMBO Items Items كومبو دجاج تيستى Items Near Mat…" at bounding box center [784, 422] width 1529 height 61
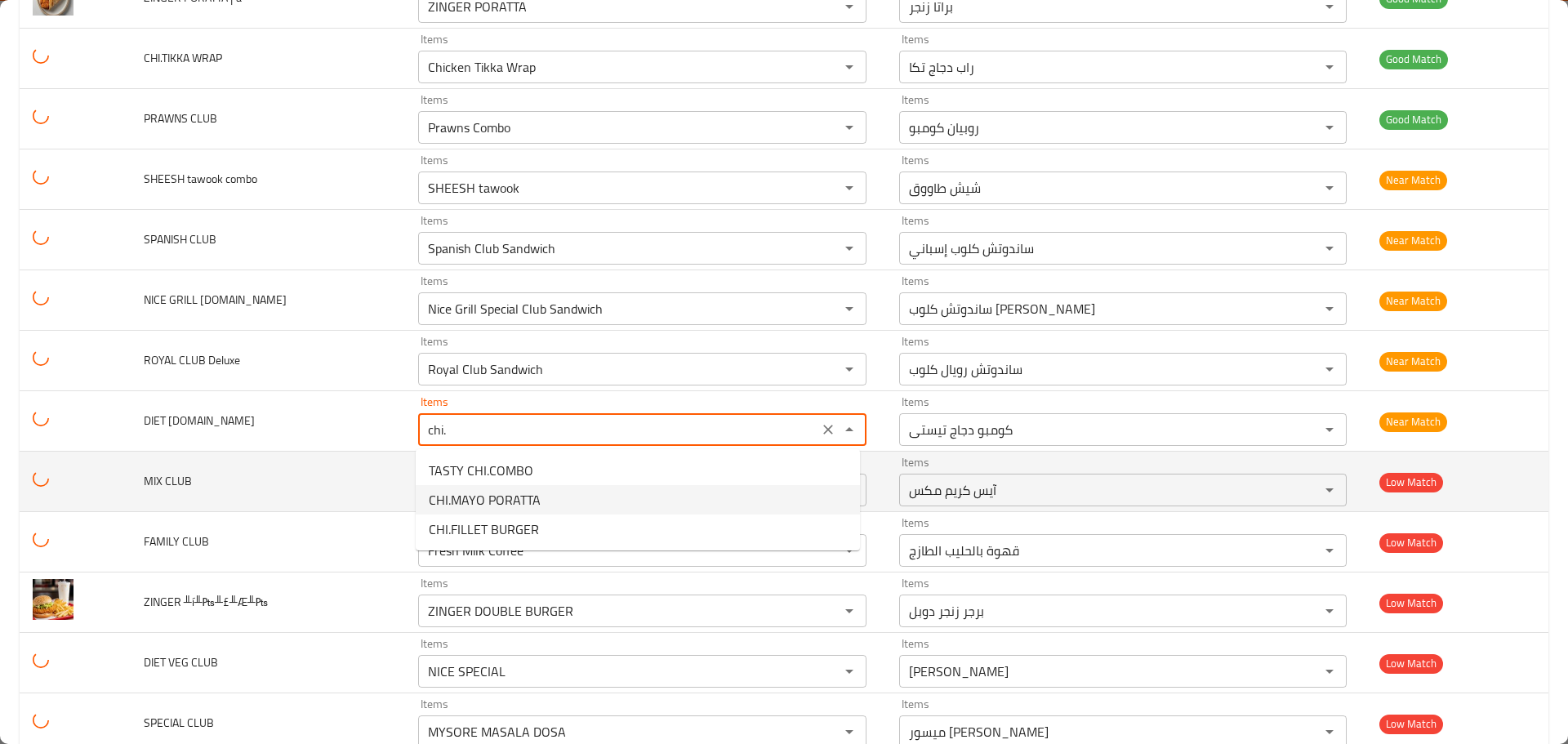
type CHI__CLUB "TASTY CHI.COMBO"
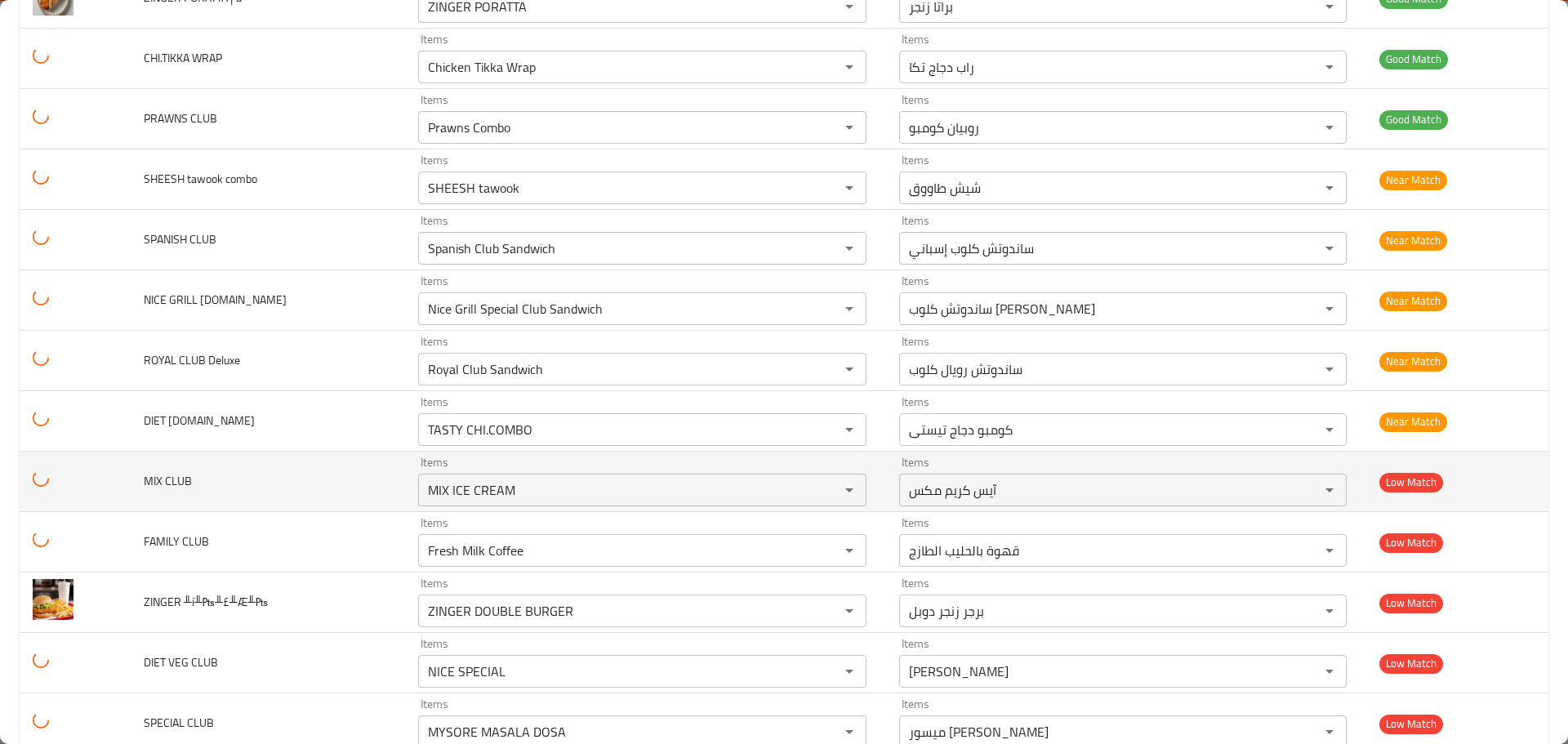
click at [379, 483] on td "MIX CLUB" at bounding box center [268, 482] width 275 height 61
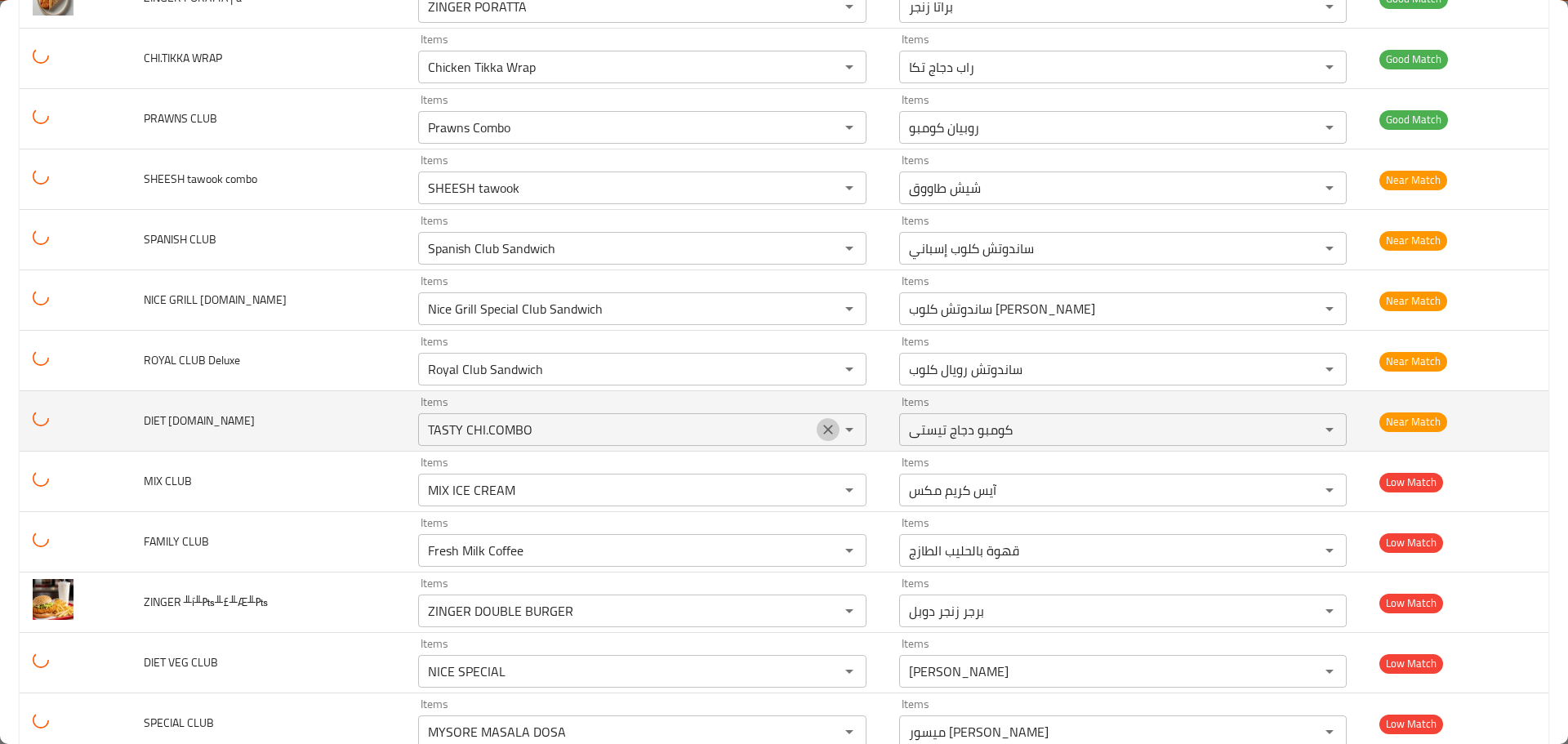
click at [824, 432] on icon "Clear" at bounding box center [828, 429] width 10 height 10
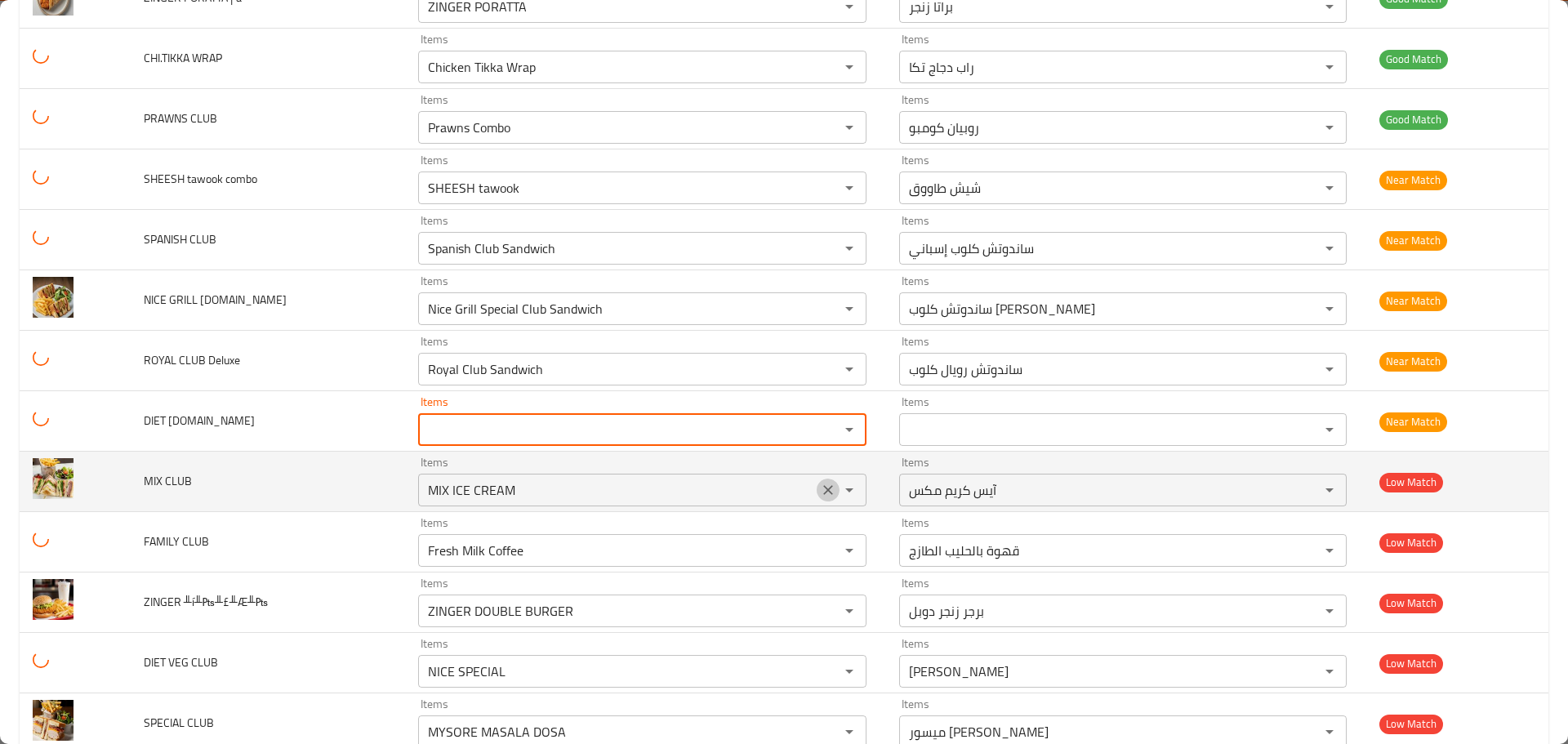
click at [827, 495] on icon "Clear" at bounding box center [827, 490] width 17 height 17
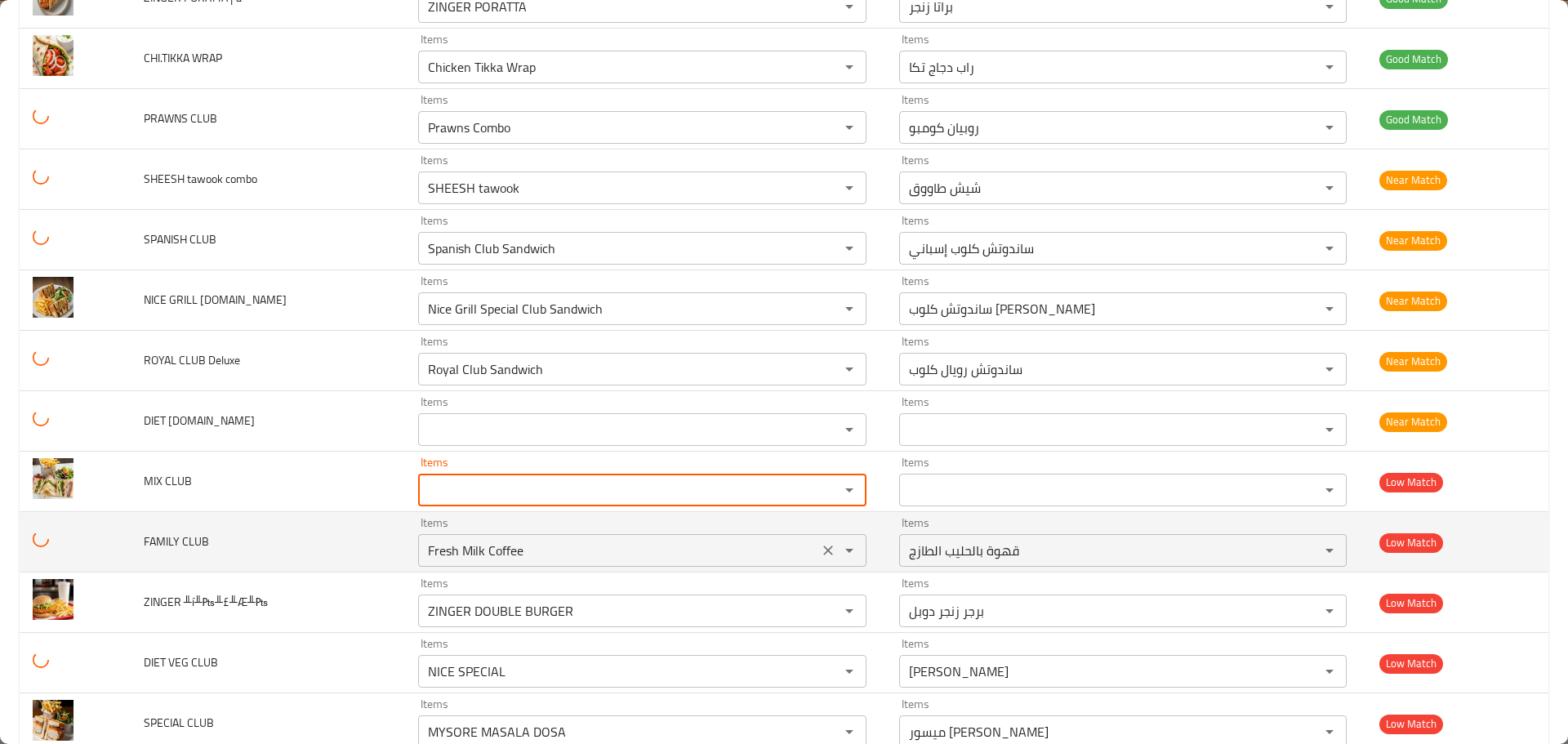
click at [827, 549] on icon "Clear" at bounding box center [827, 550] width 17 height 17
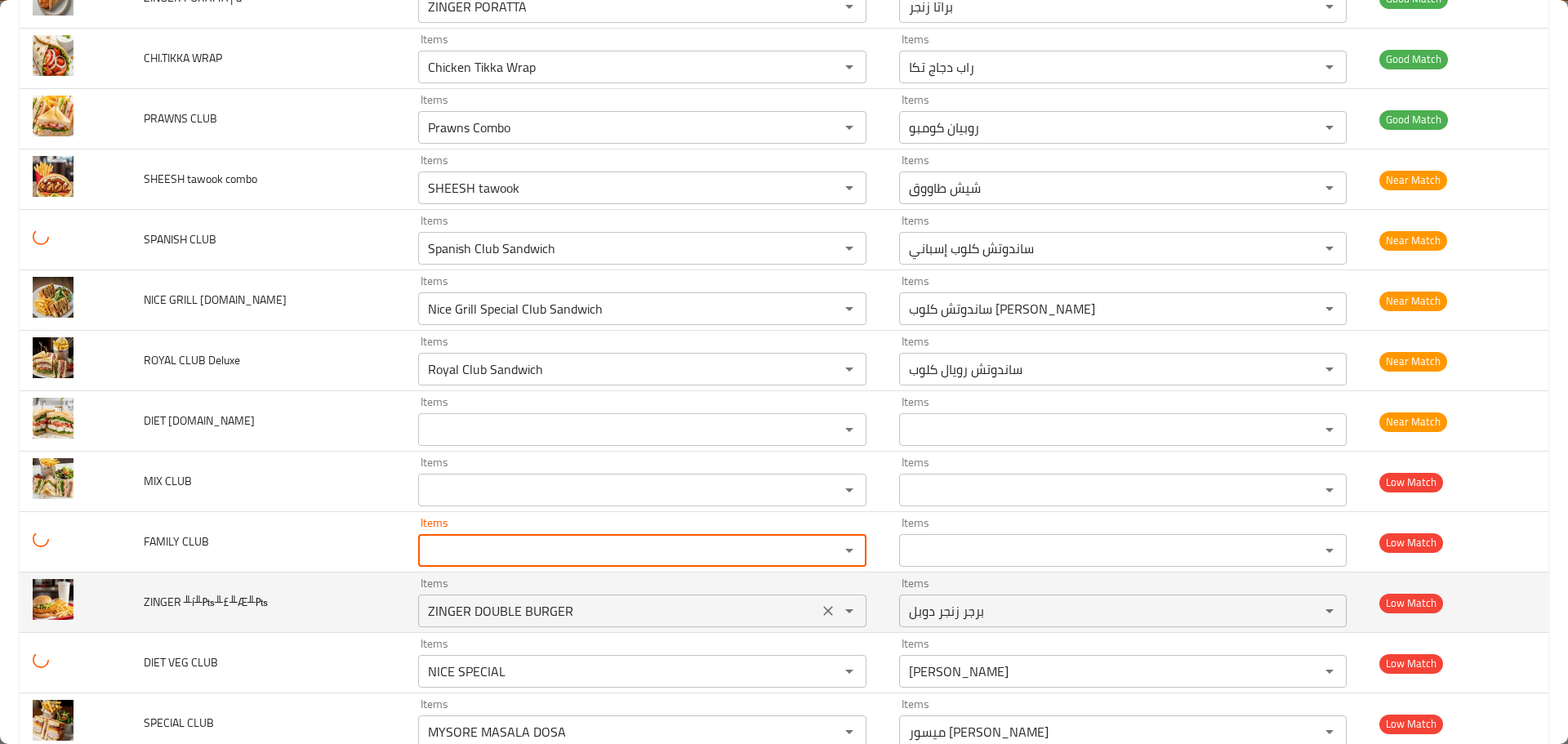
click at [819, 606] on icon "Clear" at bounding box center [827, 611] width 17 height 17
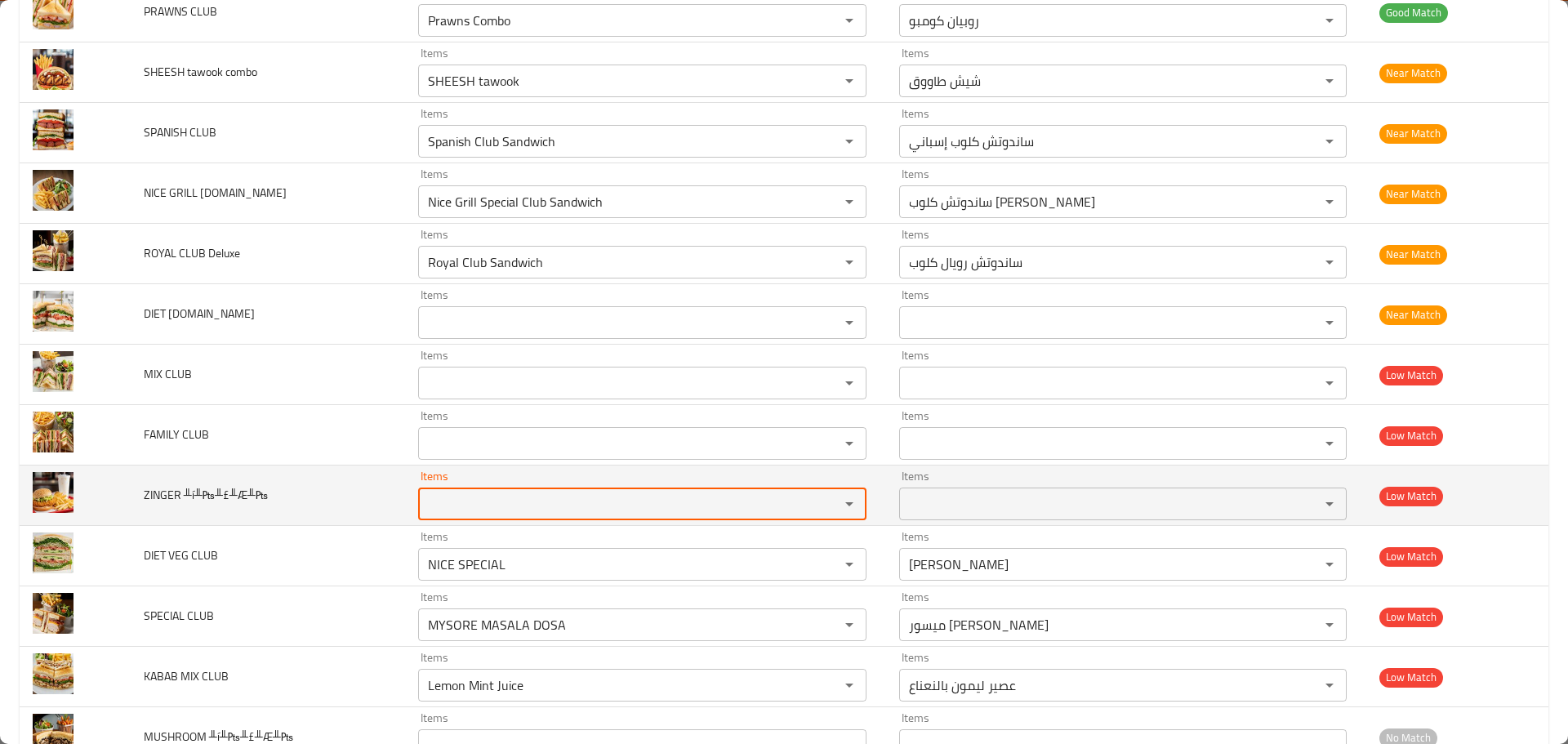
scroll to position [1774, 0]
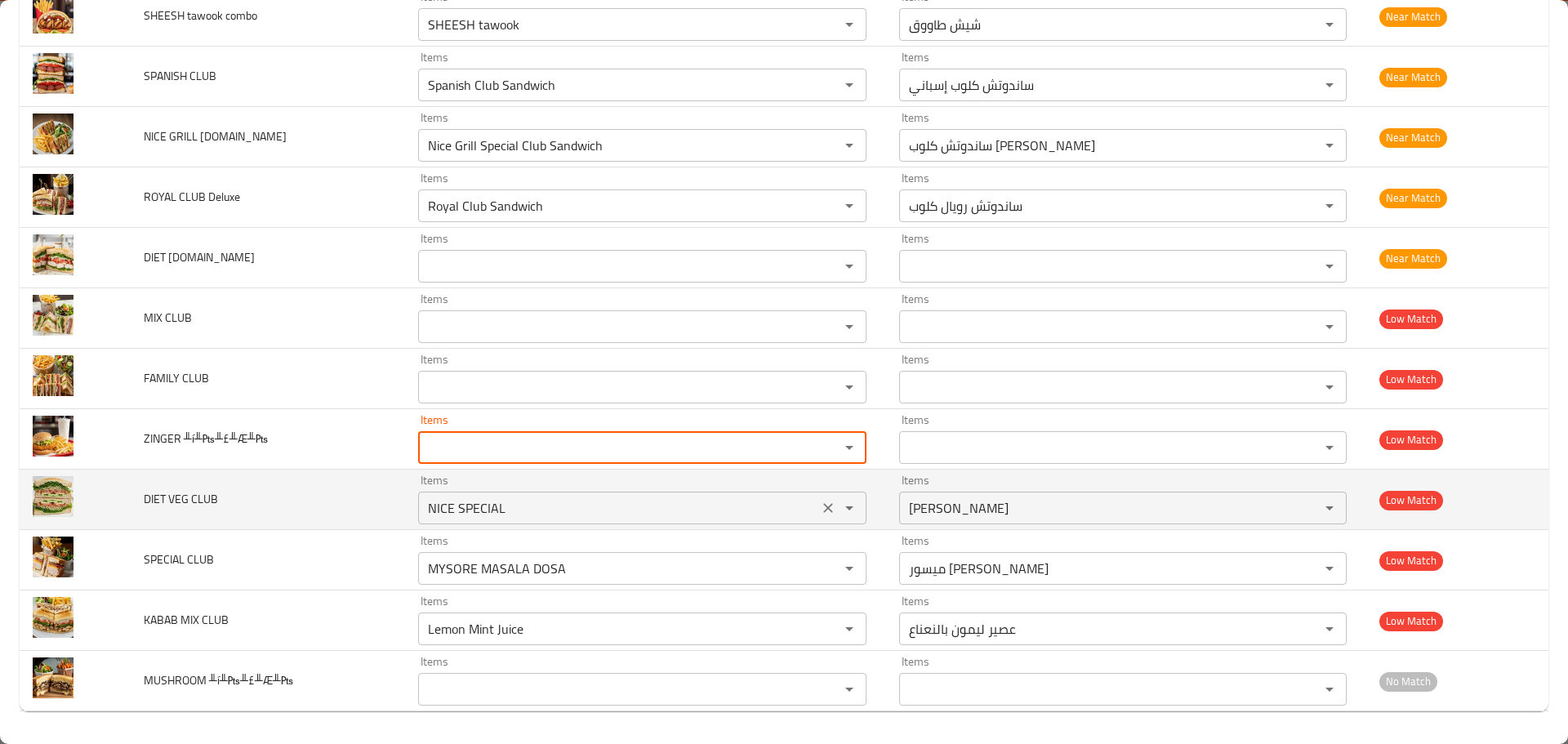
click at [819, 508] on icon "Clear" at bounding box center [827, 508] width 17 height 17
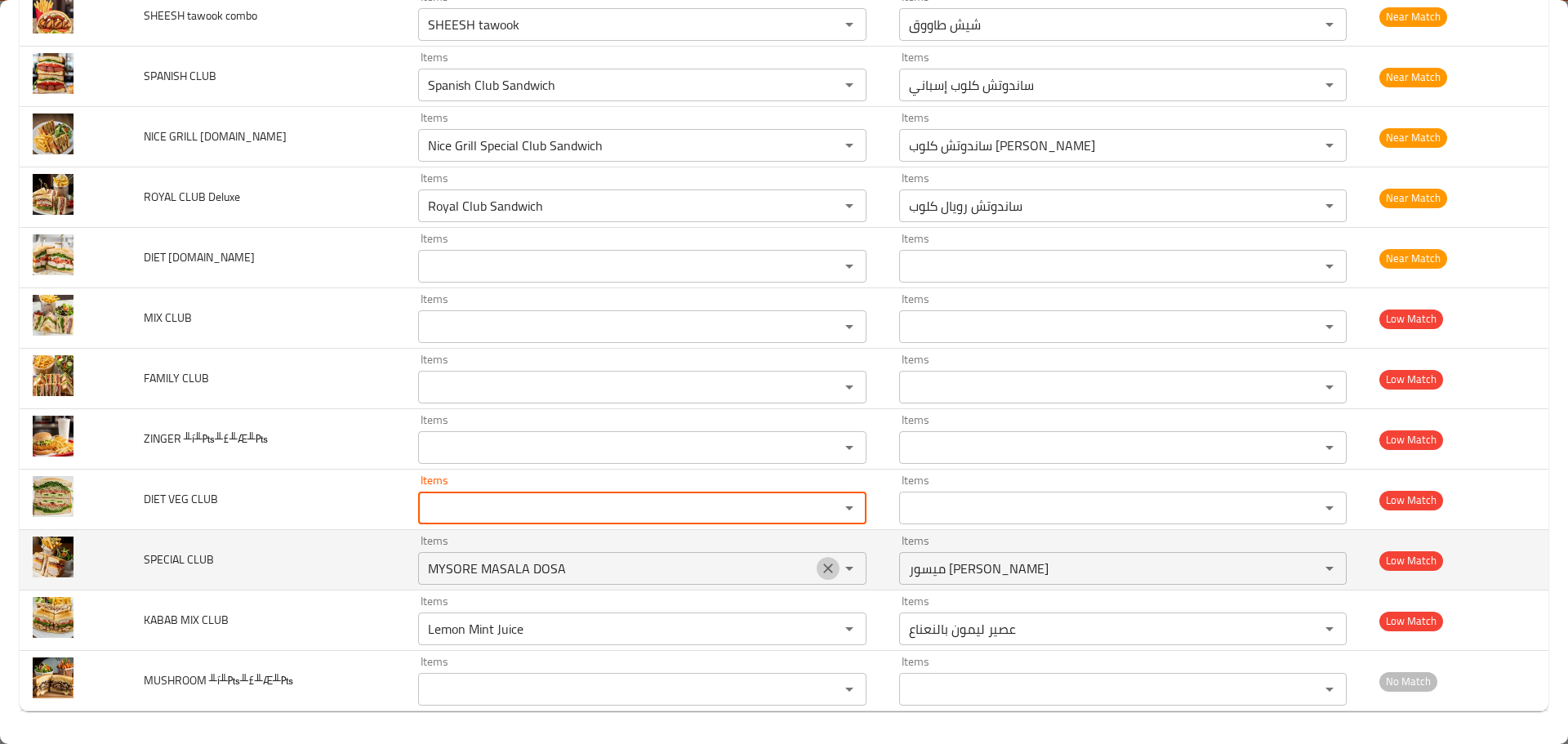
click at [824, 570] on icon "Clear" at bounding box center [827, 569] width 17 height 17
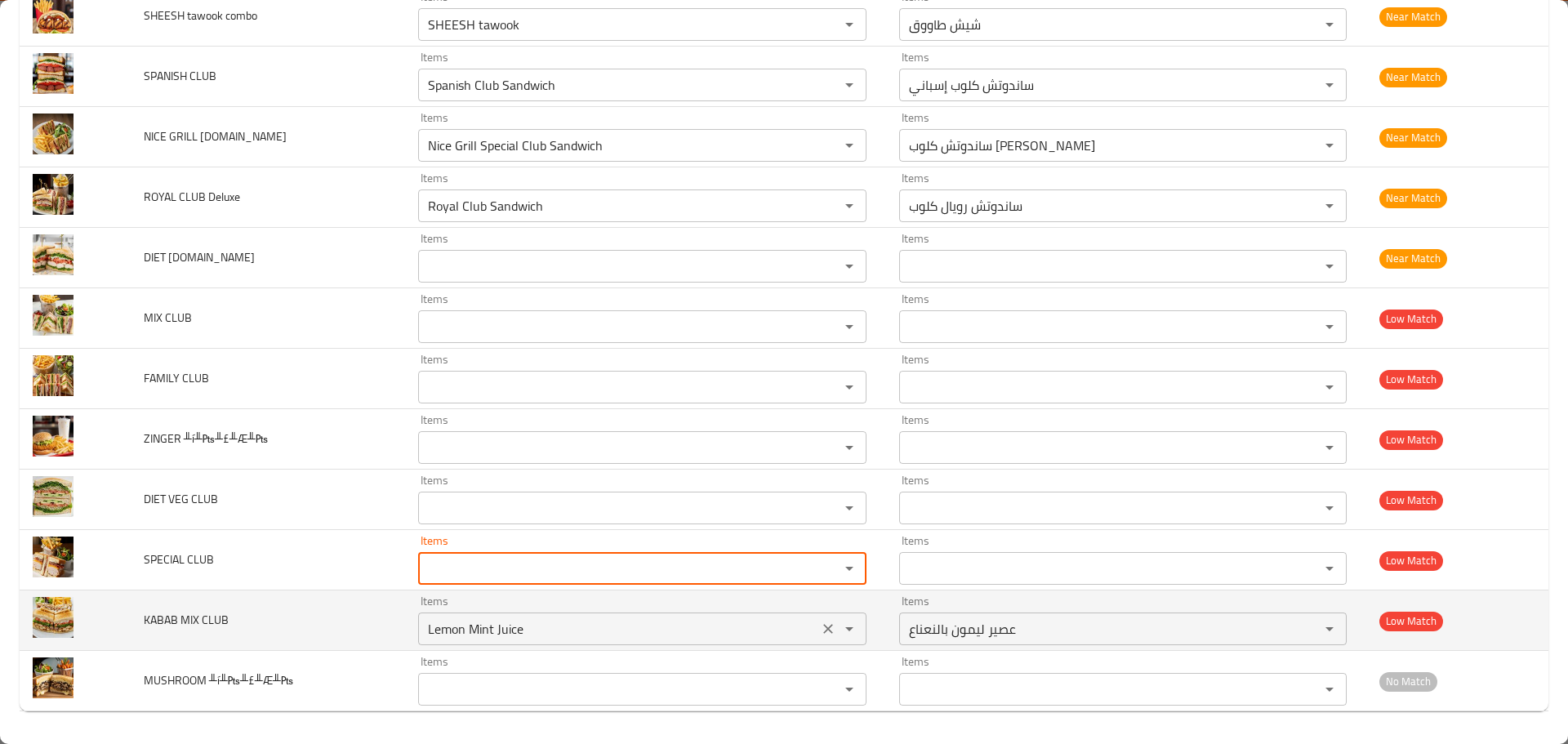
click at [823, 628] on icon "Clear" at bounding box center [828, 629] width 10 height 10
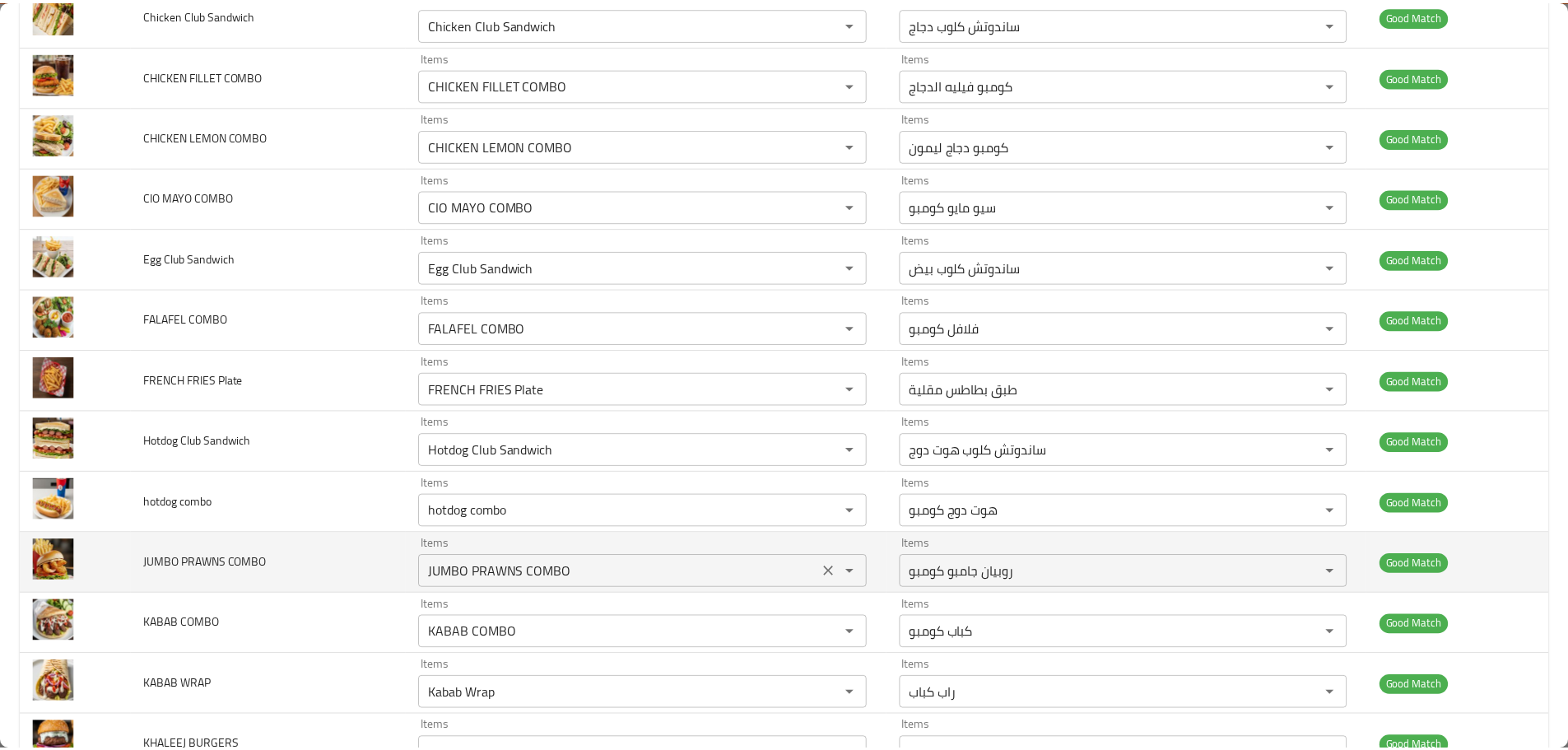
scroll to position [0, 0]
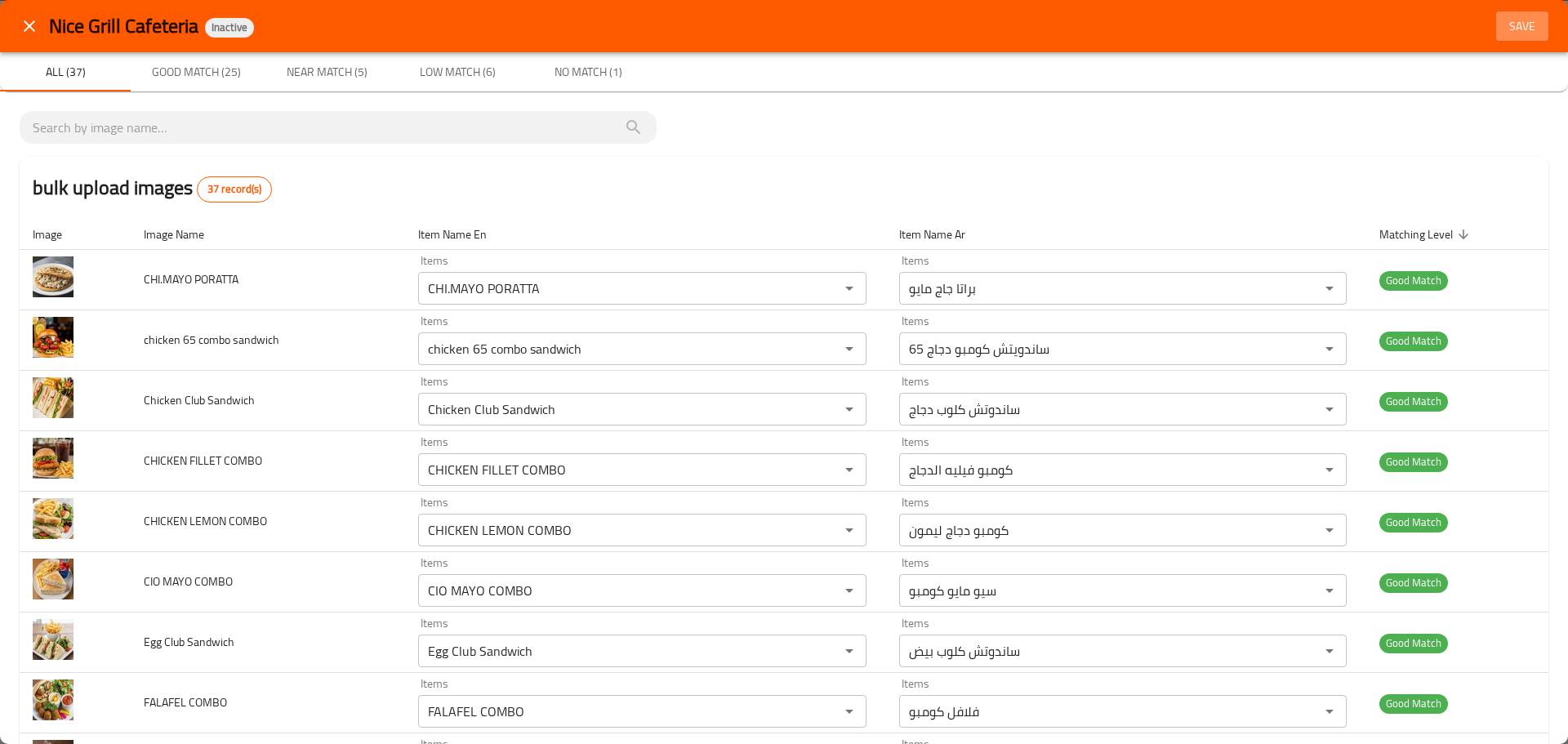
click at [1510, 26] on span "Save" at bounding box center [1522, 26] width 39 height 21
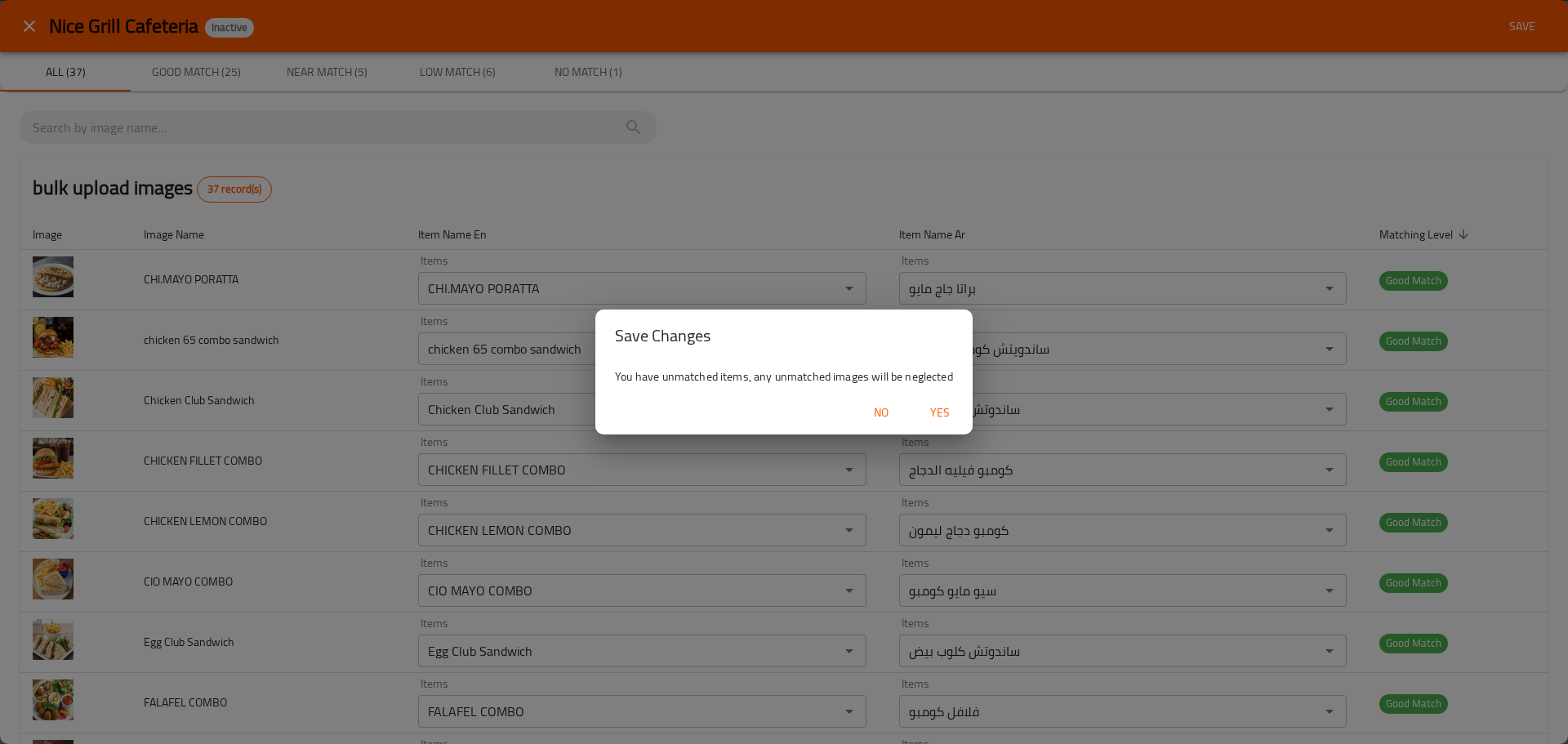
click at [943, 422] on span "Yes" at bounding box center [940, 413] width 39 height 21
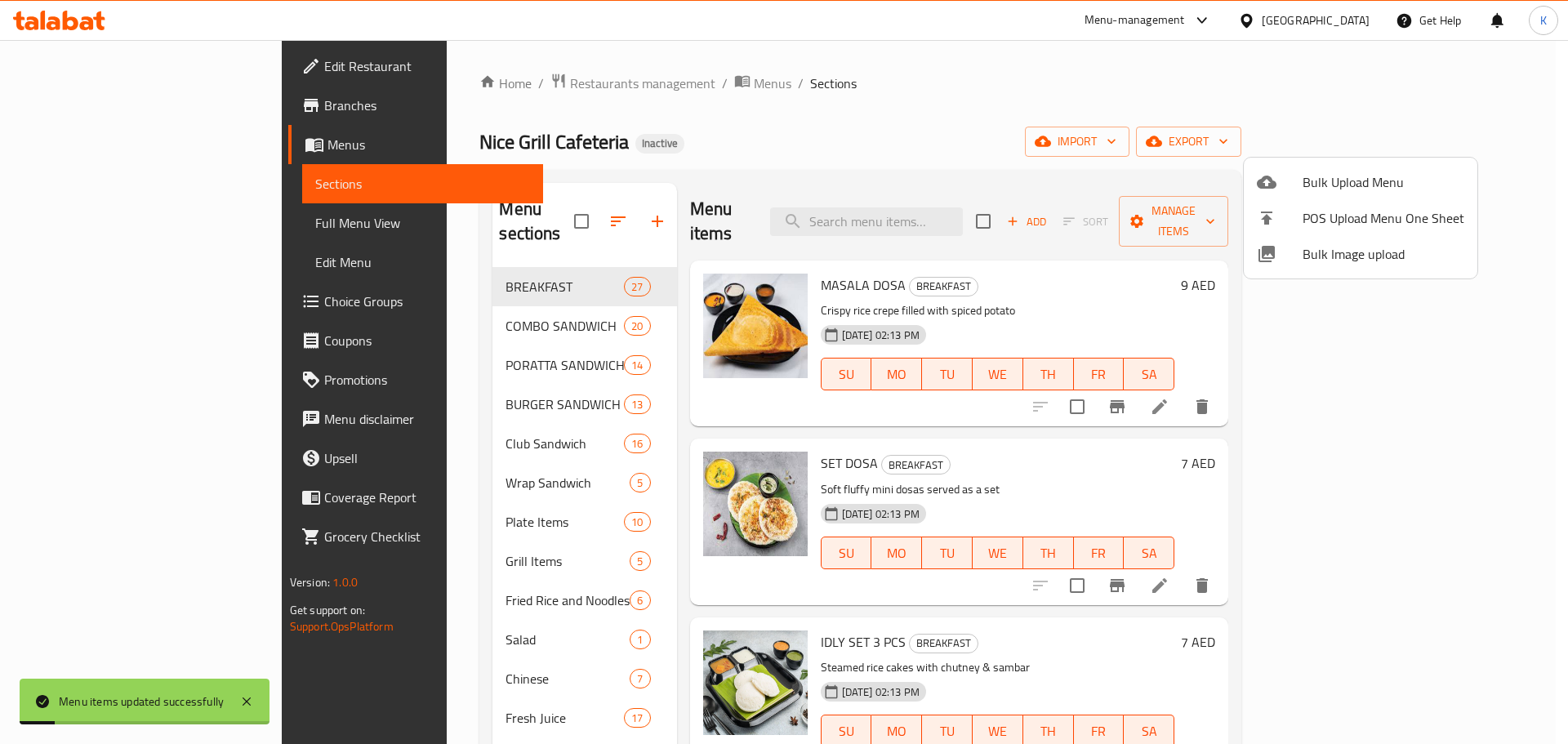
click at [851, 100] on div at bounding box center [784, 372] width 1568 height 744
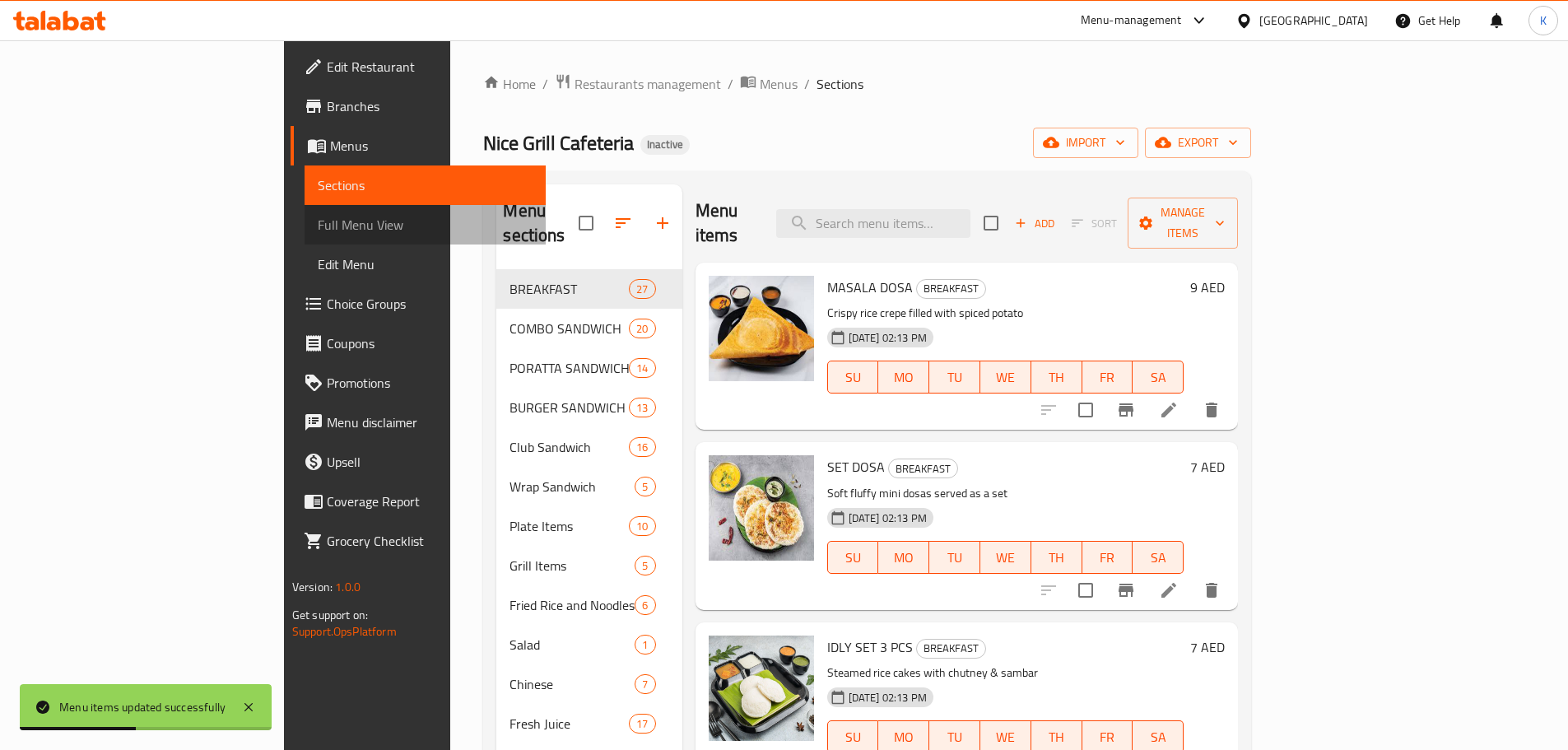
click at [318, 224] on span "Full Menu View" at bounding box center [425, 224] width 214 height 20
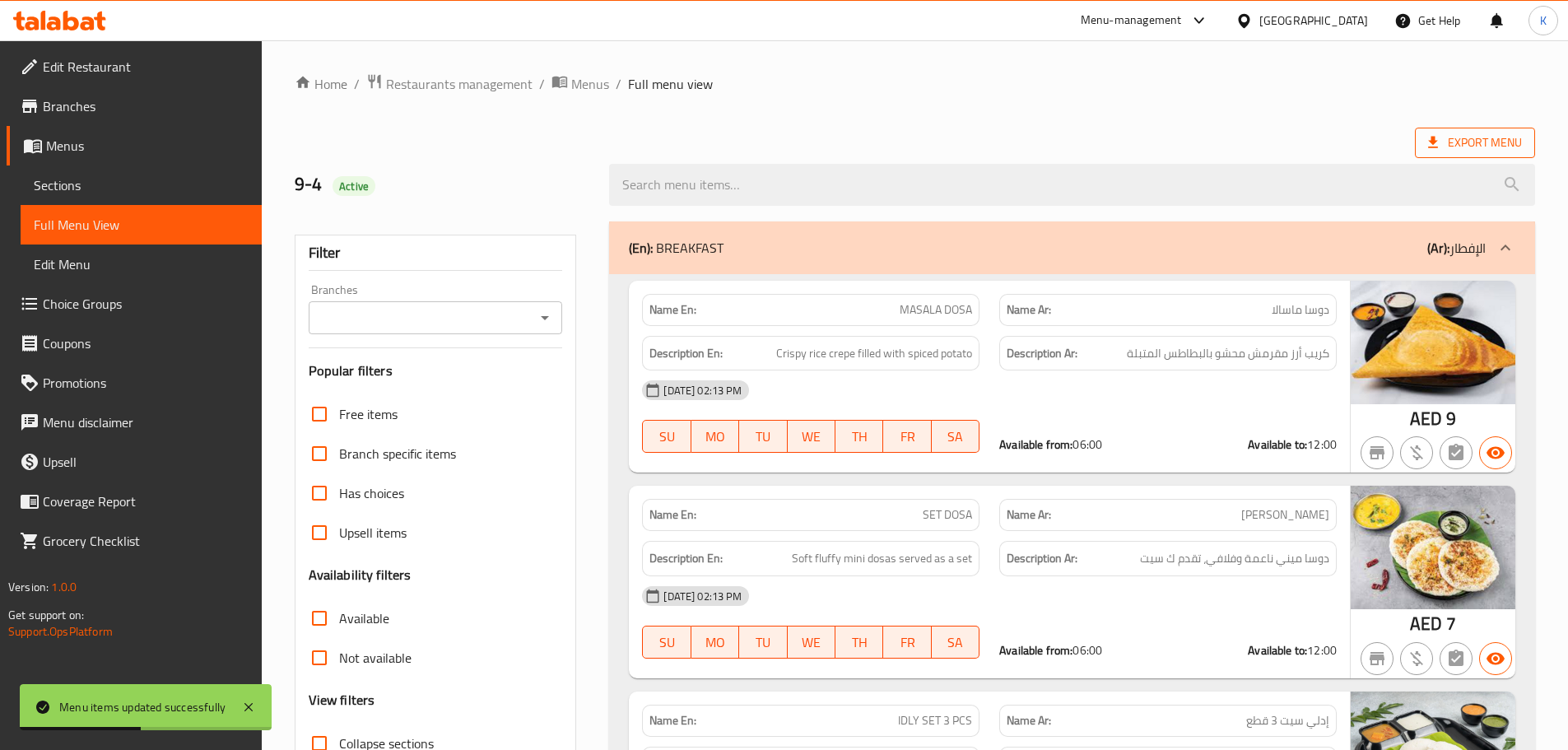
click at [1448, 140] on span "Export Menu" at bounding box center [1474, 142] width 94 height 21
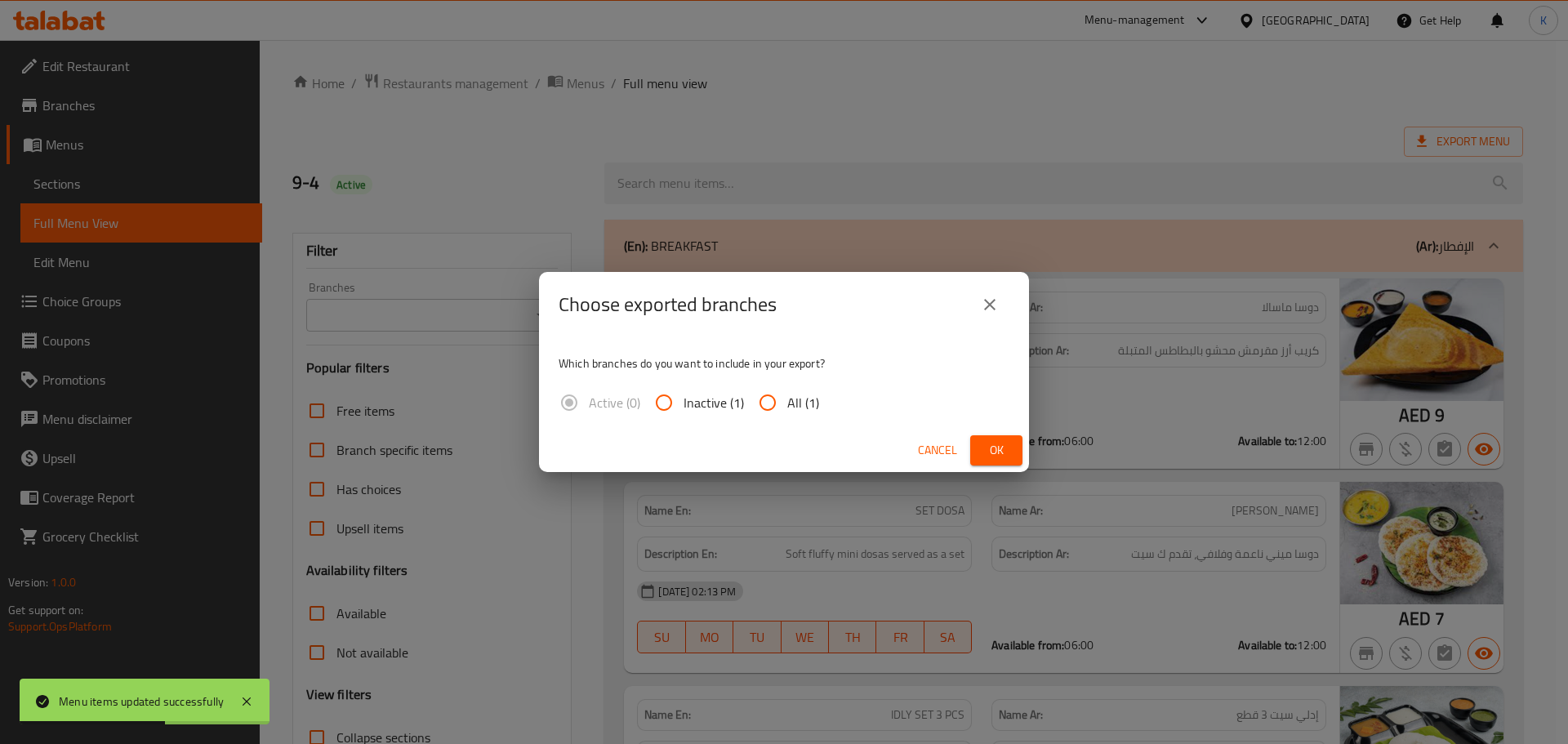
drag, startPoint x: 775, startPoint y: 397, endPoint x: 827, endPoint y: 422, distance: 57.7
click at [775, 399] on input "All (1)" at bounding box center [767, 403] width 39 height 39
radio input "true"
click at [991, 444] on span "Ok" at bounding box center [996, 450] width 26 height 21
